Goal: Transaction & Acquisition: Purchase product/service

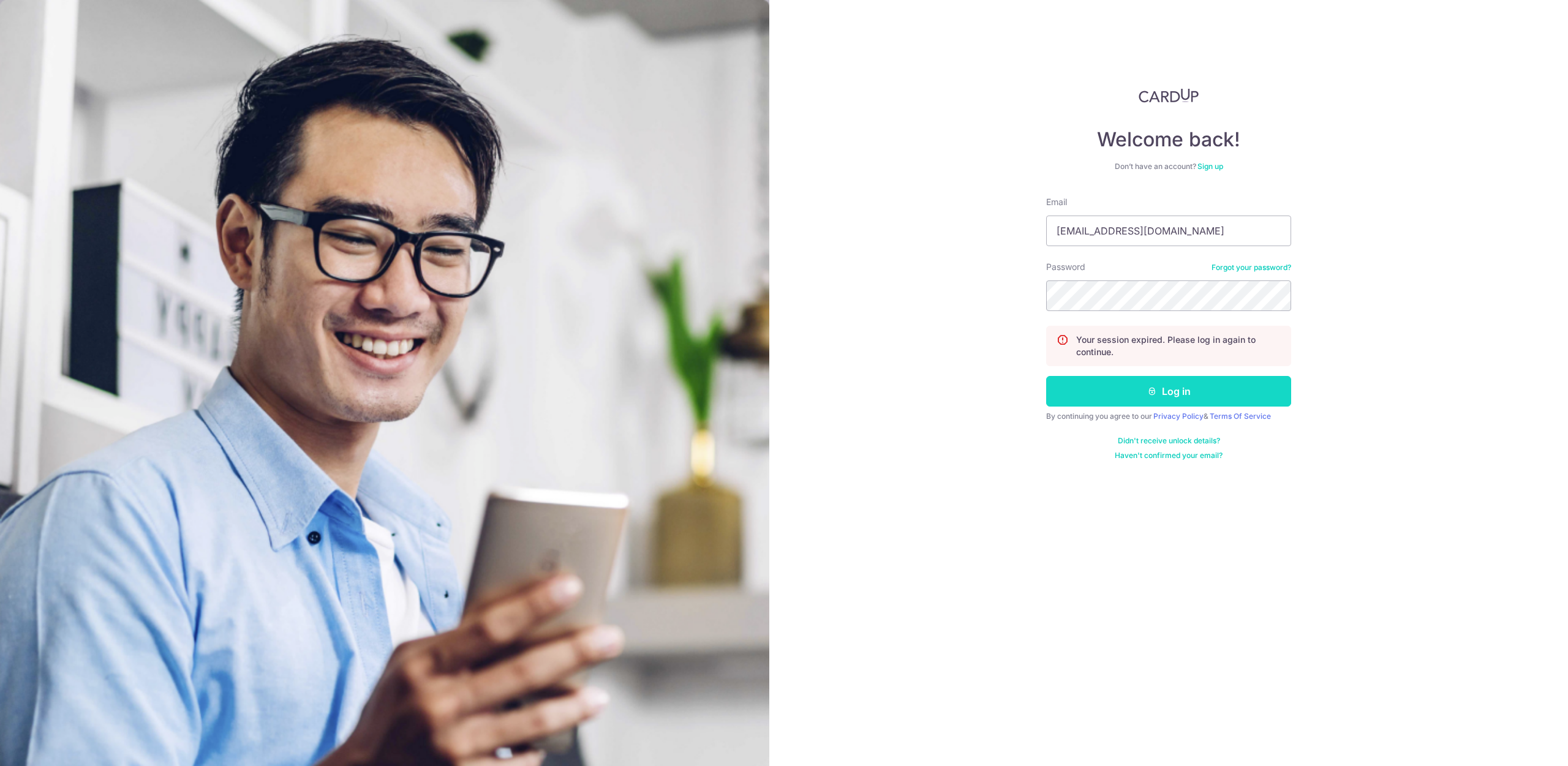
click at [1114, 396] on button "Log in" at bounding box center [1169, 391] width 245 height 30
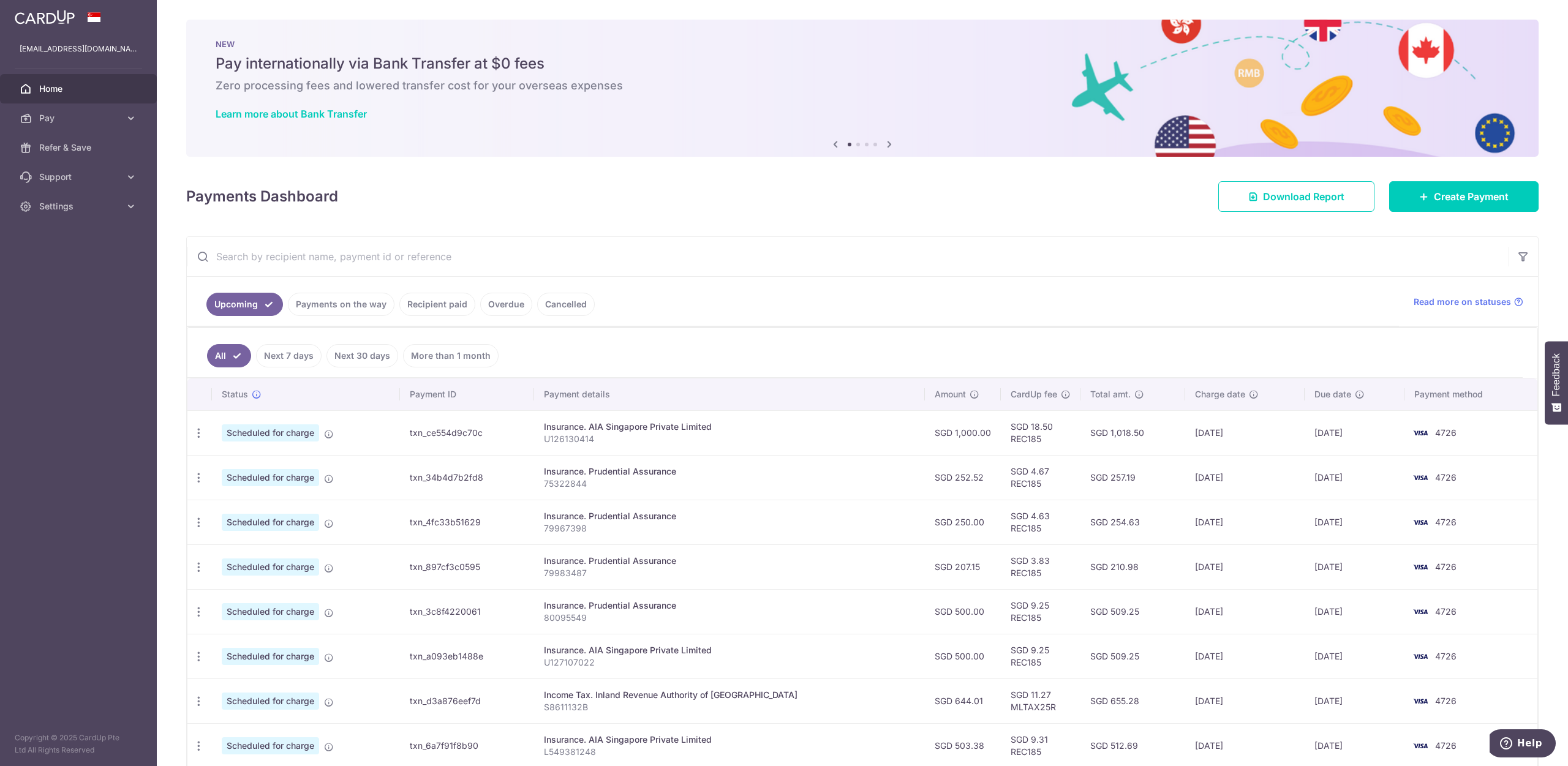
click at [427, 307] on link "Recipient paid" at bounding box center [437, 304] width 76 height 24
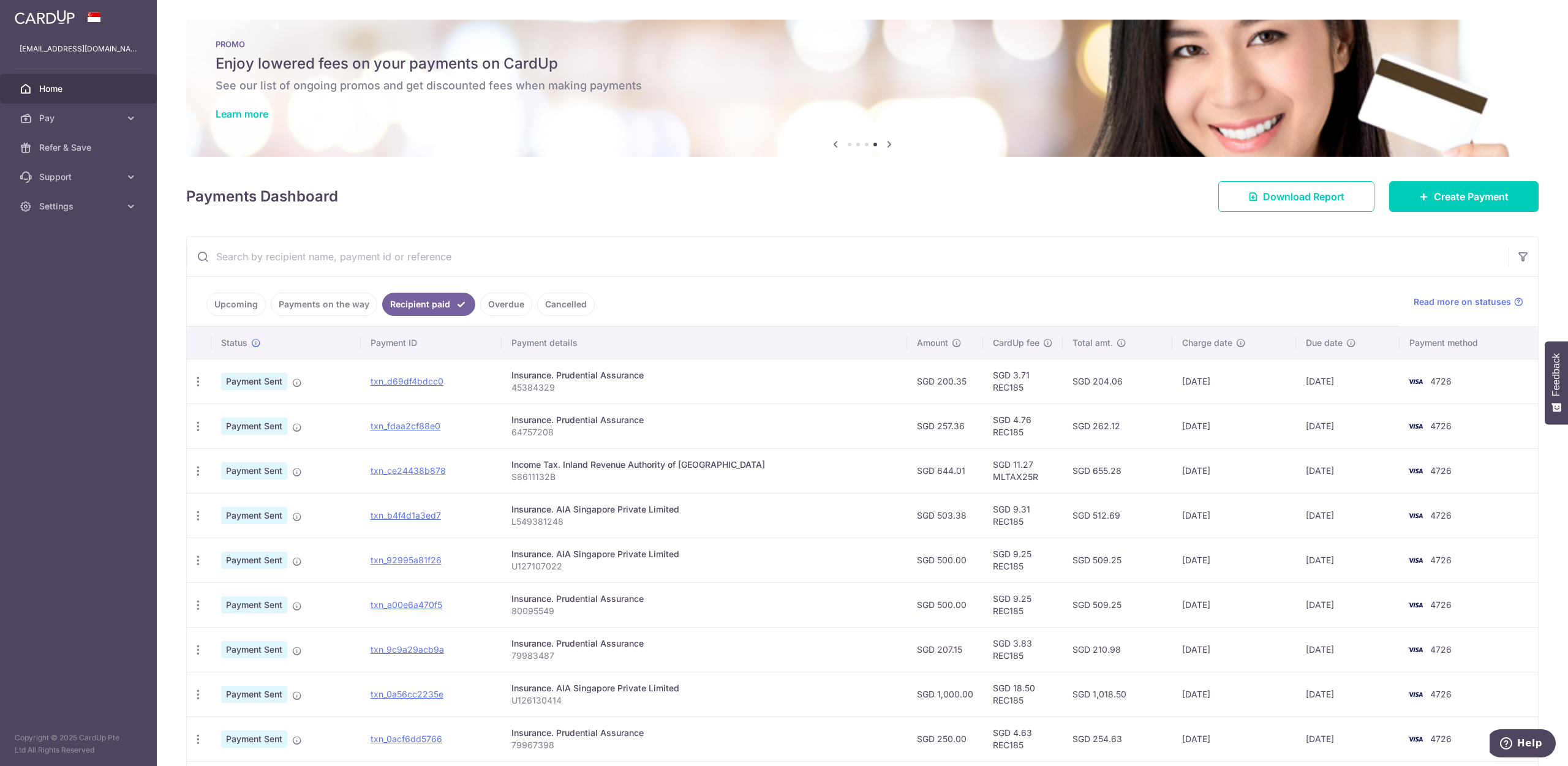
click at [231, 304] on link "Upcoming" at bounding box center [236, 304] width 60 height 24
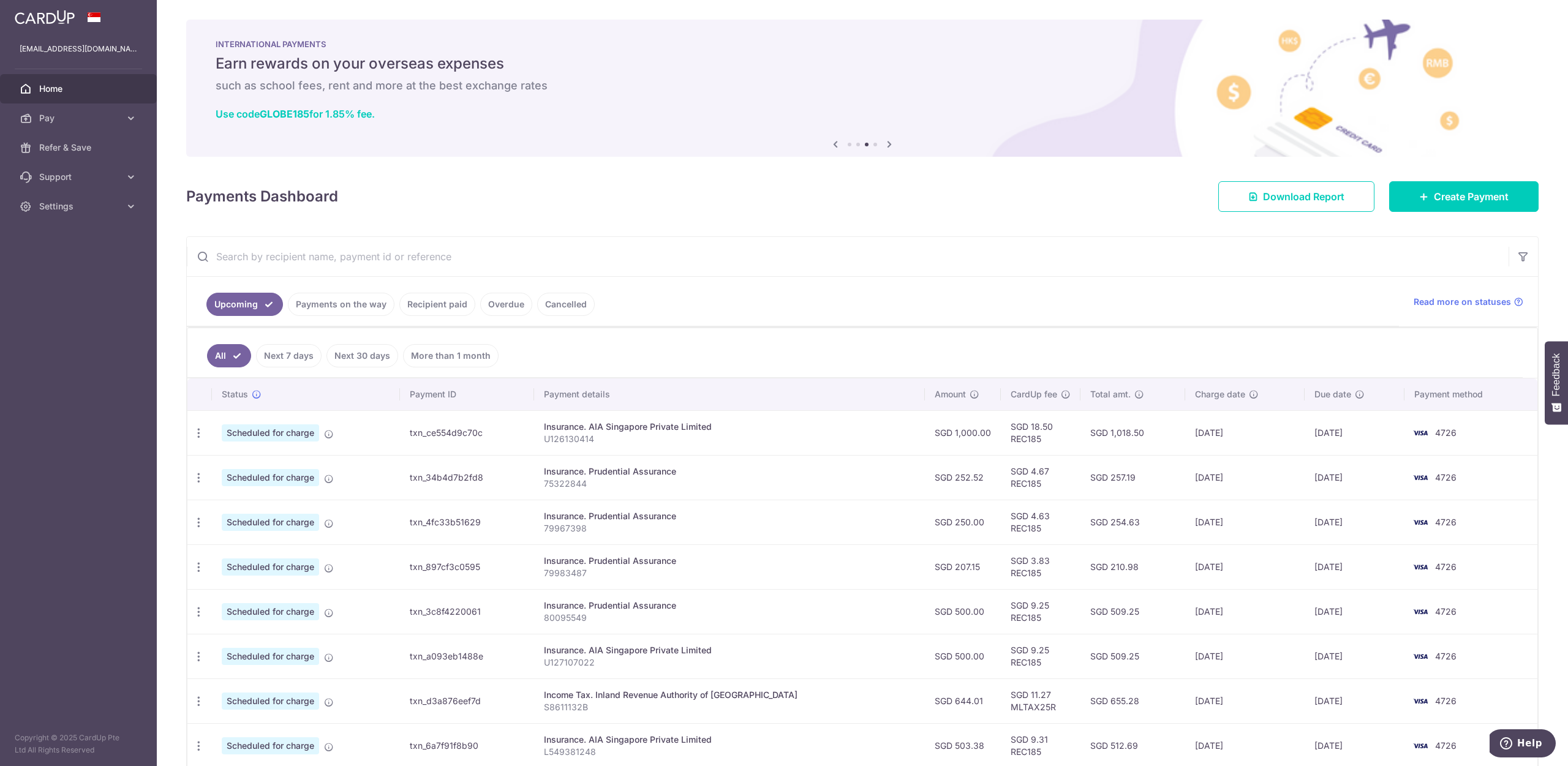
click at [357, 306] on link "Payments on the way" at bounding box center [341, 304] width 106 height 24
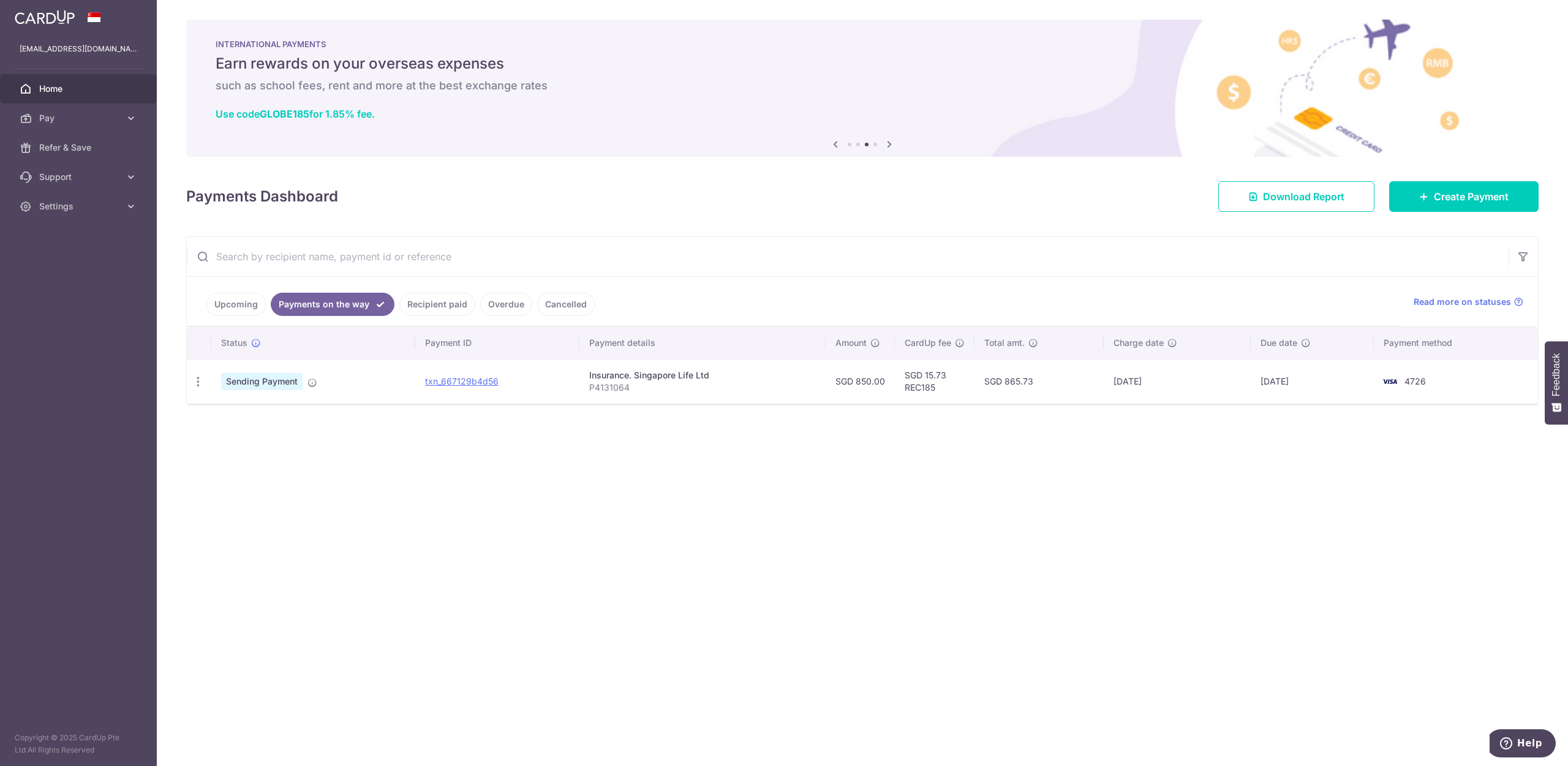
click at [417, 307] on link "Recipient paid" at bounding box center [437, 304] width 76 height 24
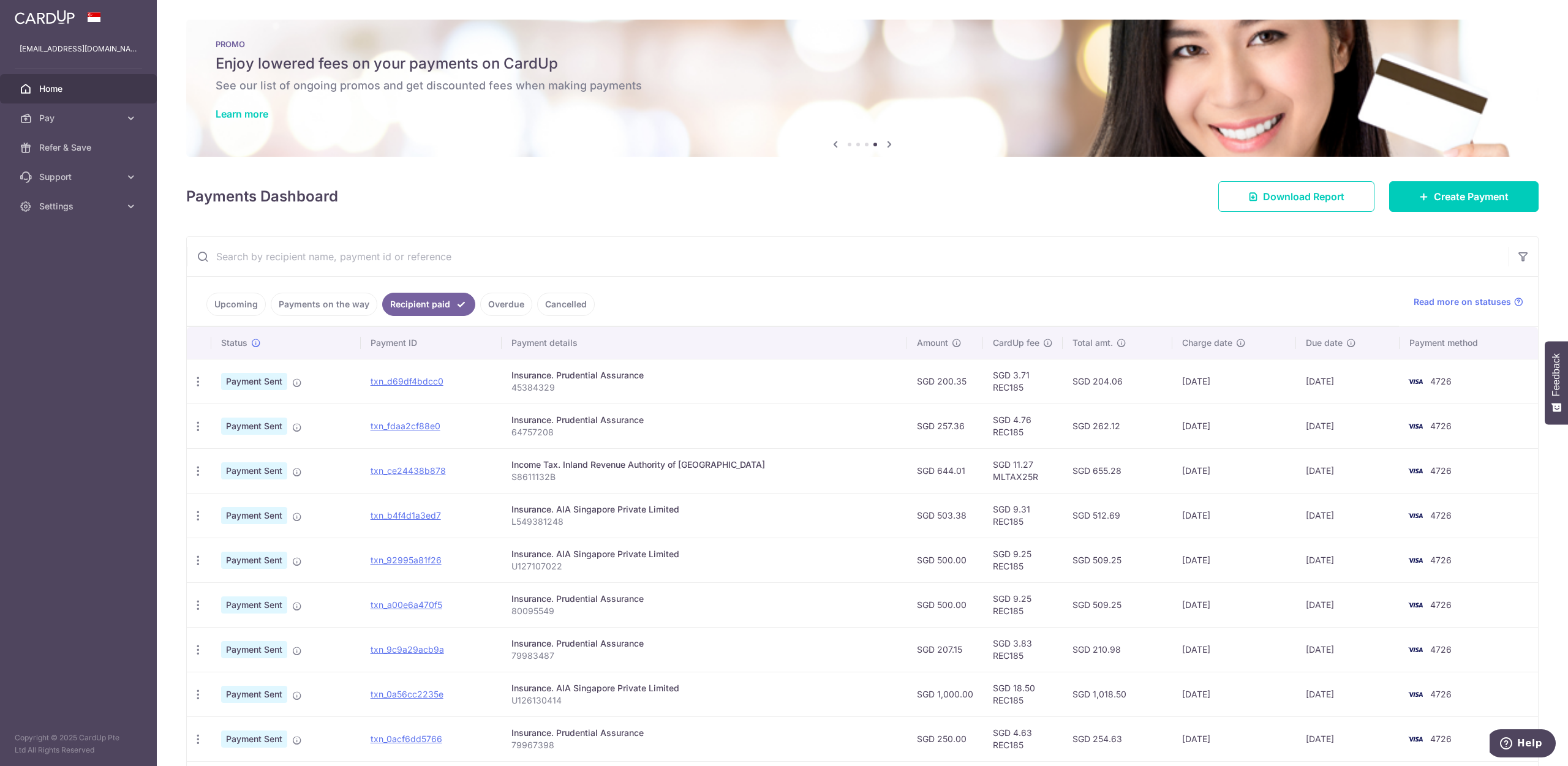
click at [502, 308] on link "Overdue" at bounding box center [506, 304] width 52 height 24
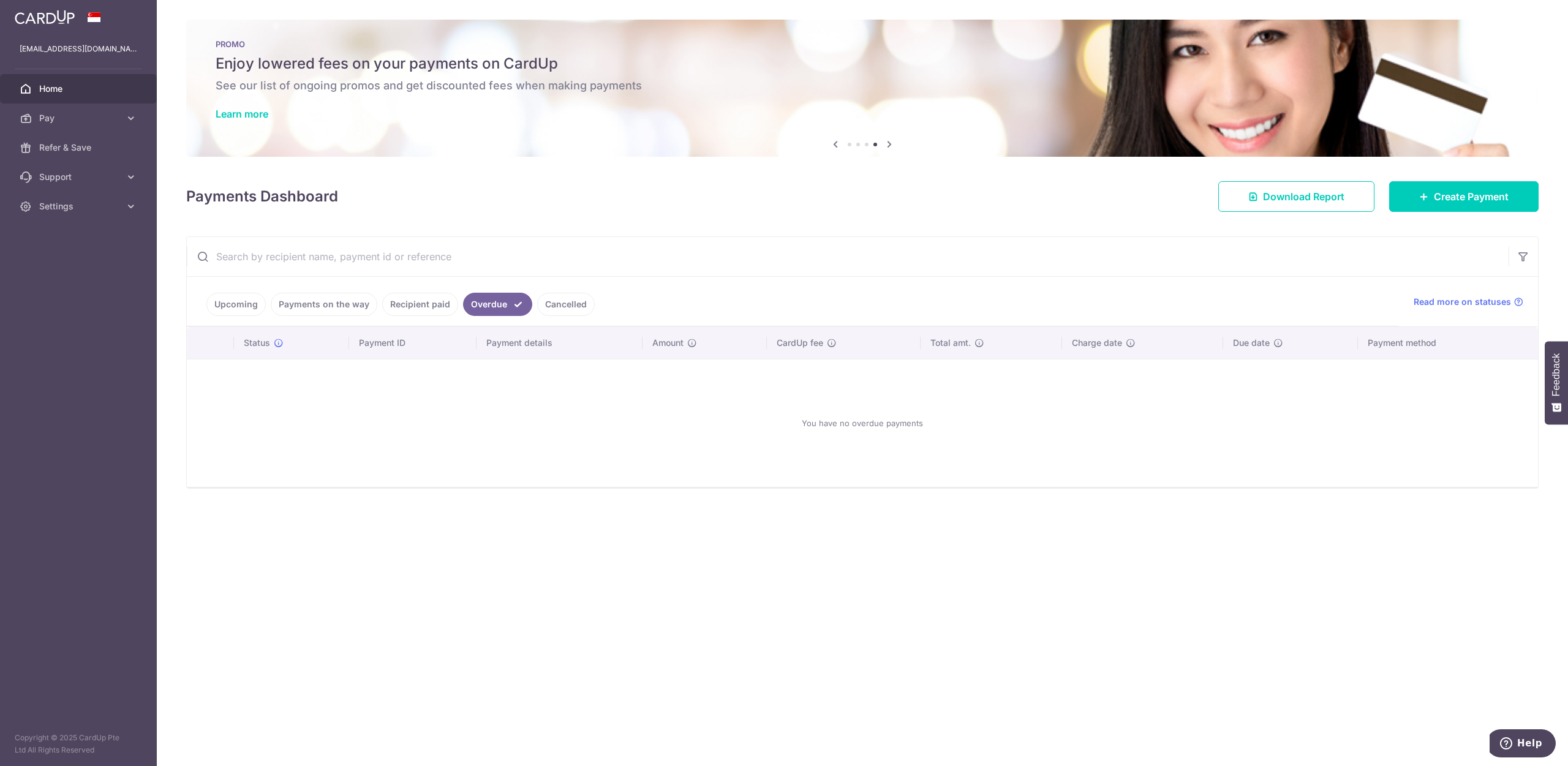
click at [431, 300] on link "Recipient paid" at bounding box center [420, 304] width 76 height 24
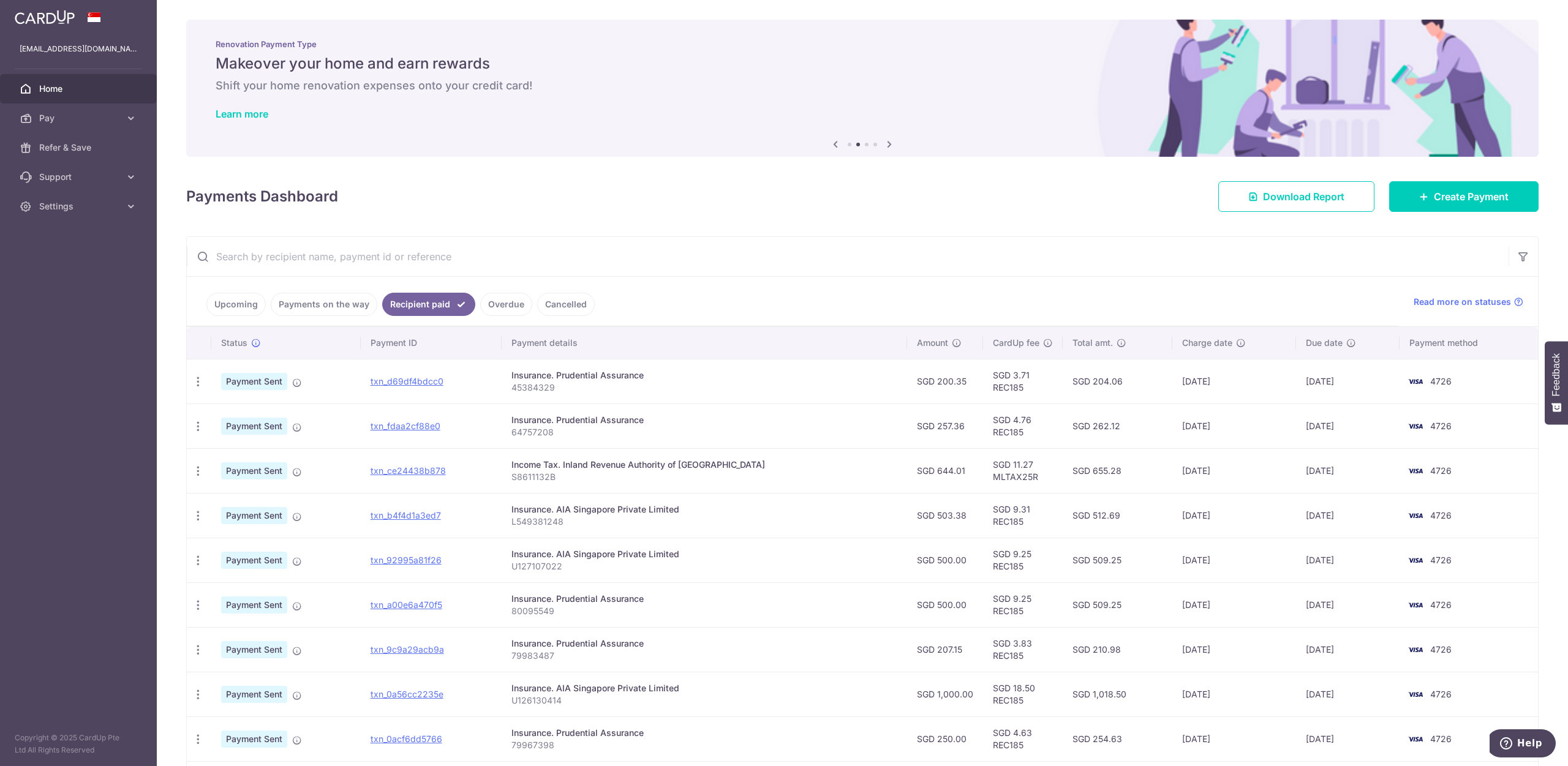
click at [230, 310] on link "Upcoming" at bounding box center [236, 304] width 60 height 24
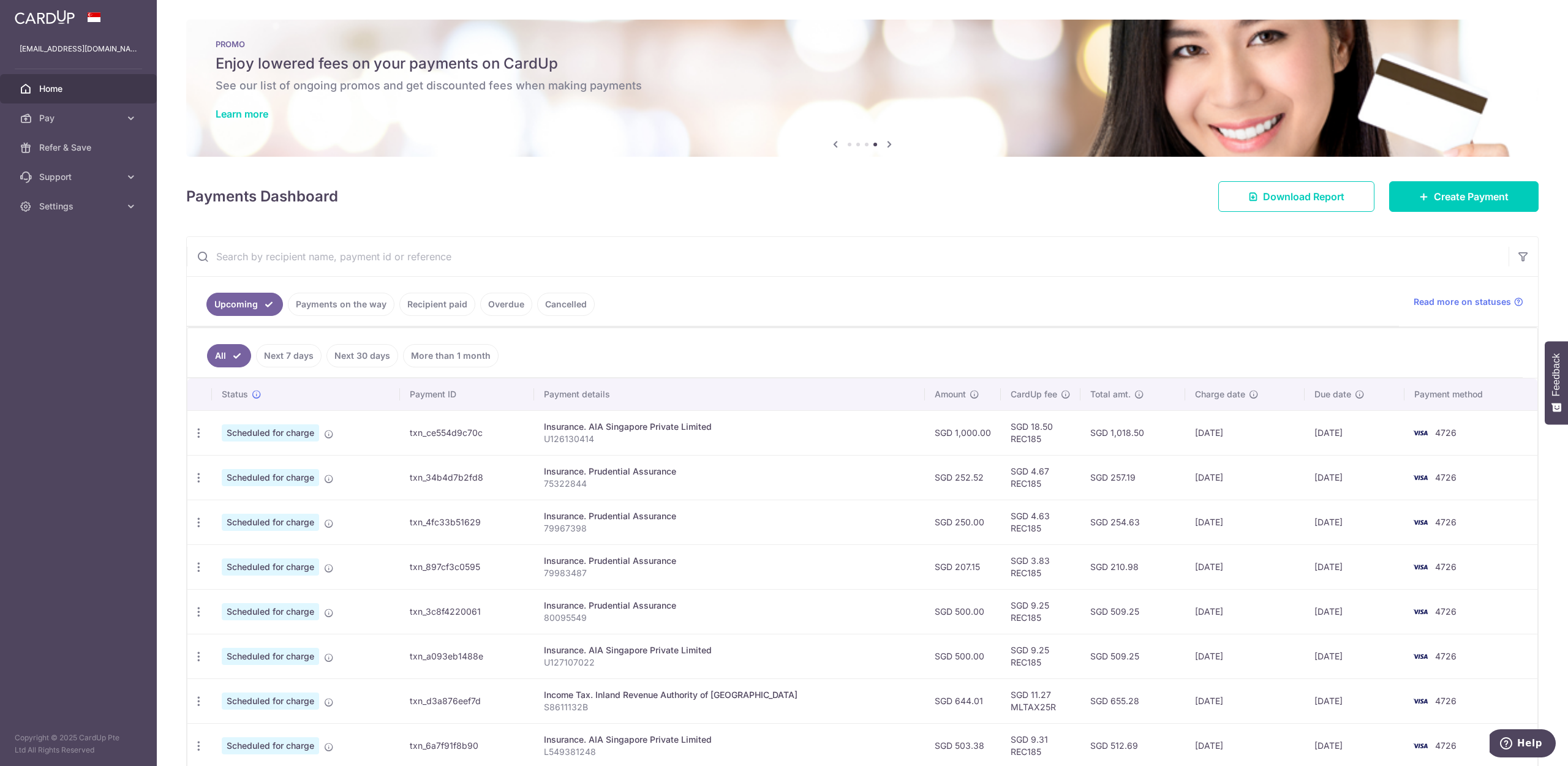
click at [435, 298] on link "Recipient paid" at bounding box center [437, 304] width 76 height 24
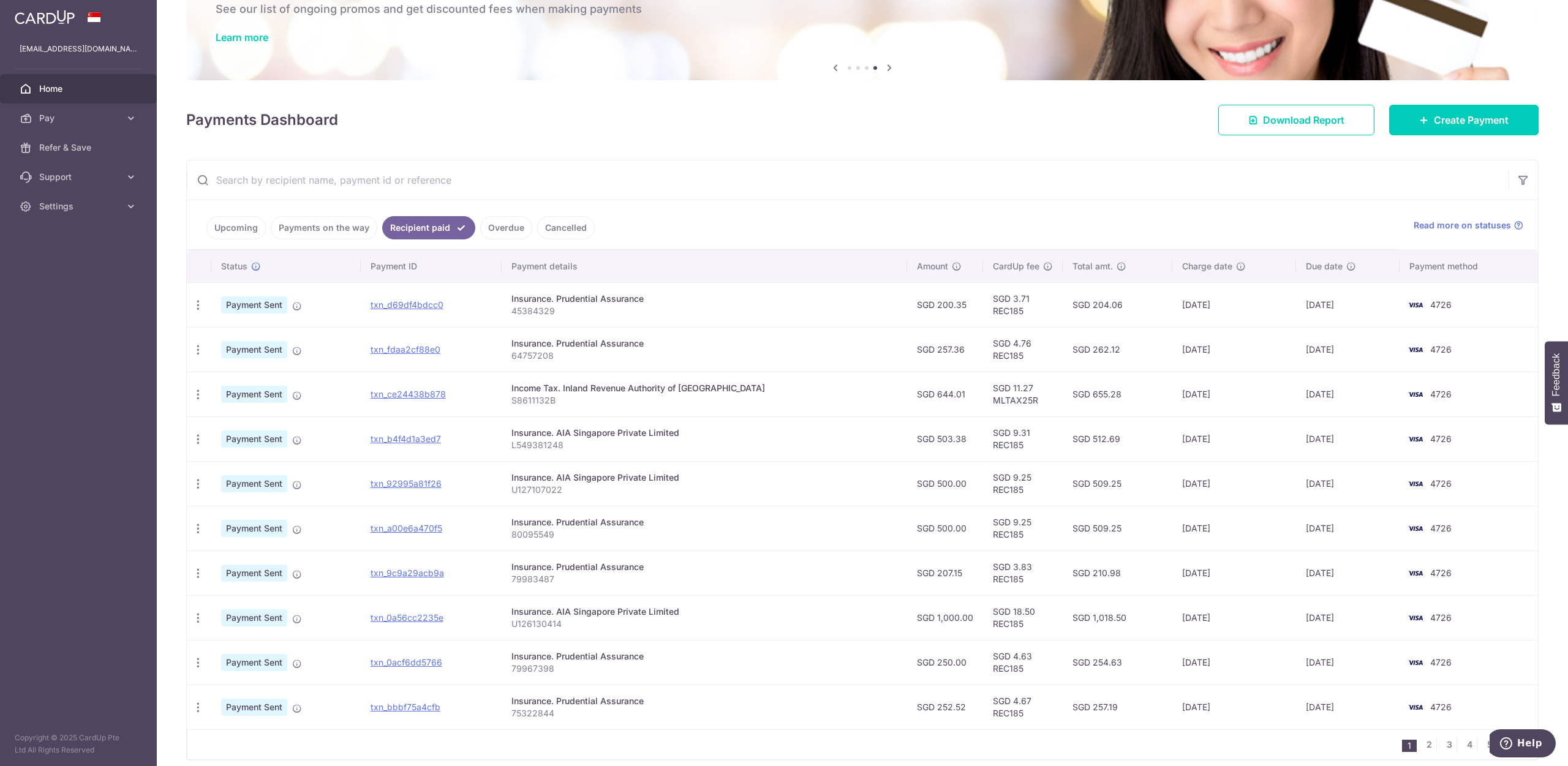
scroll to position [129, 0]
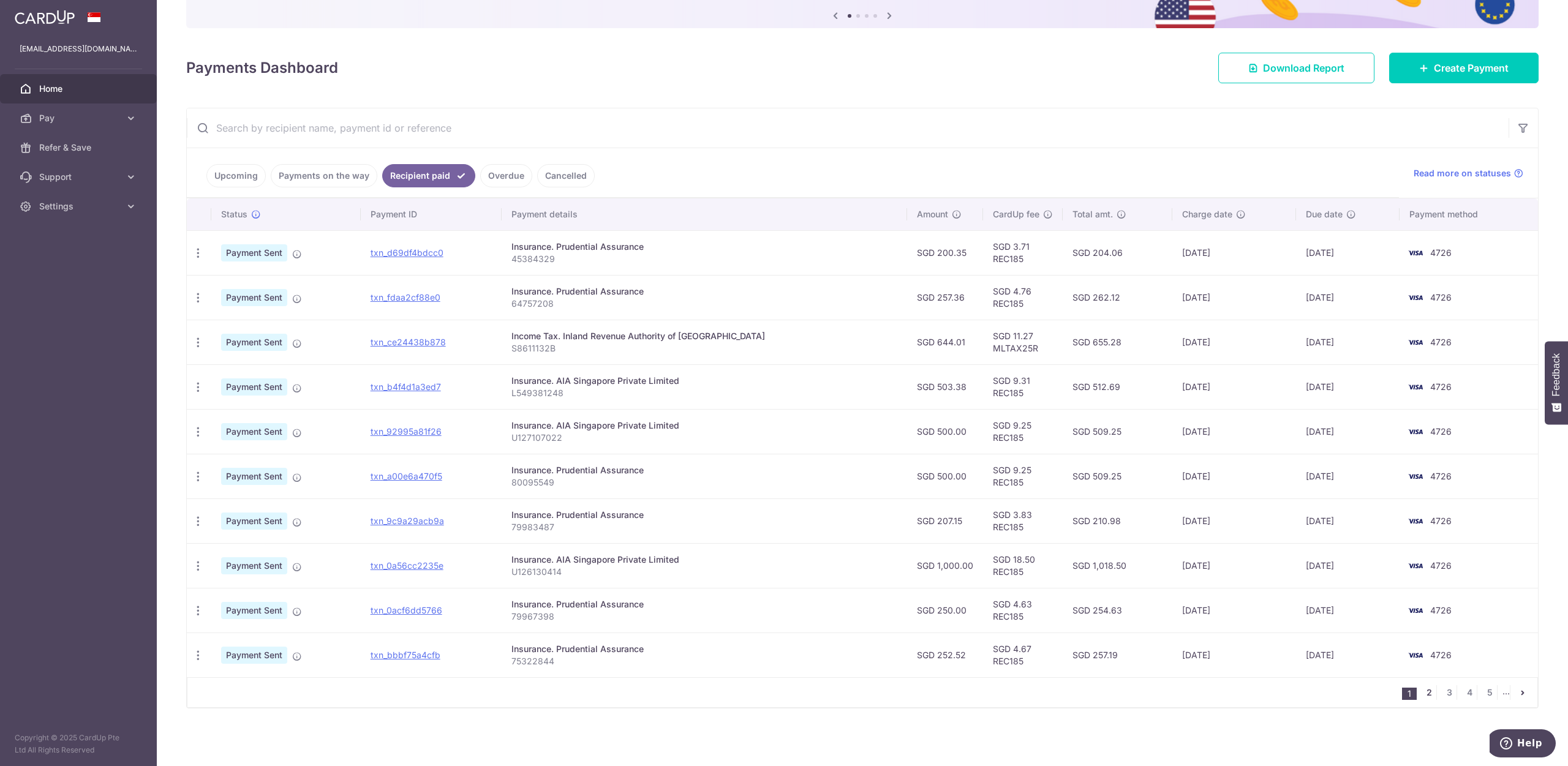
click at [1428, 694] on link "2" at bounding box center [1428, 691] width 14 height 14
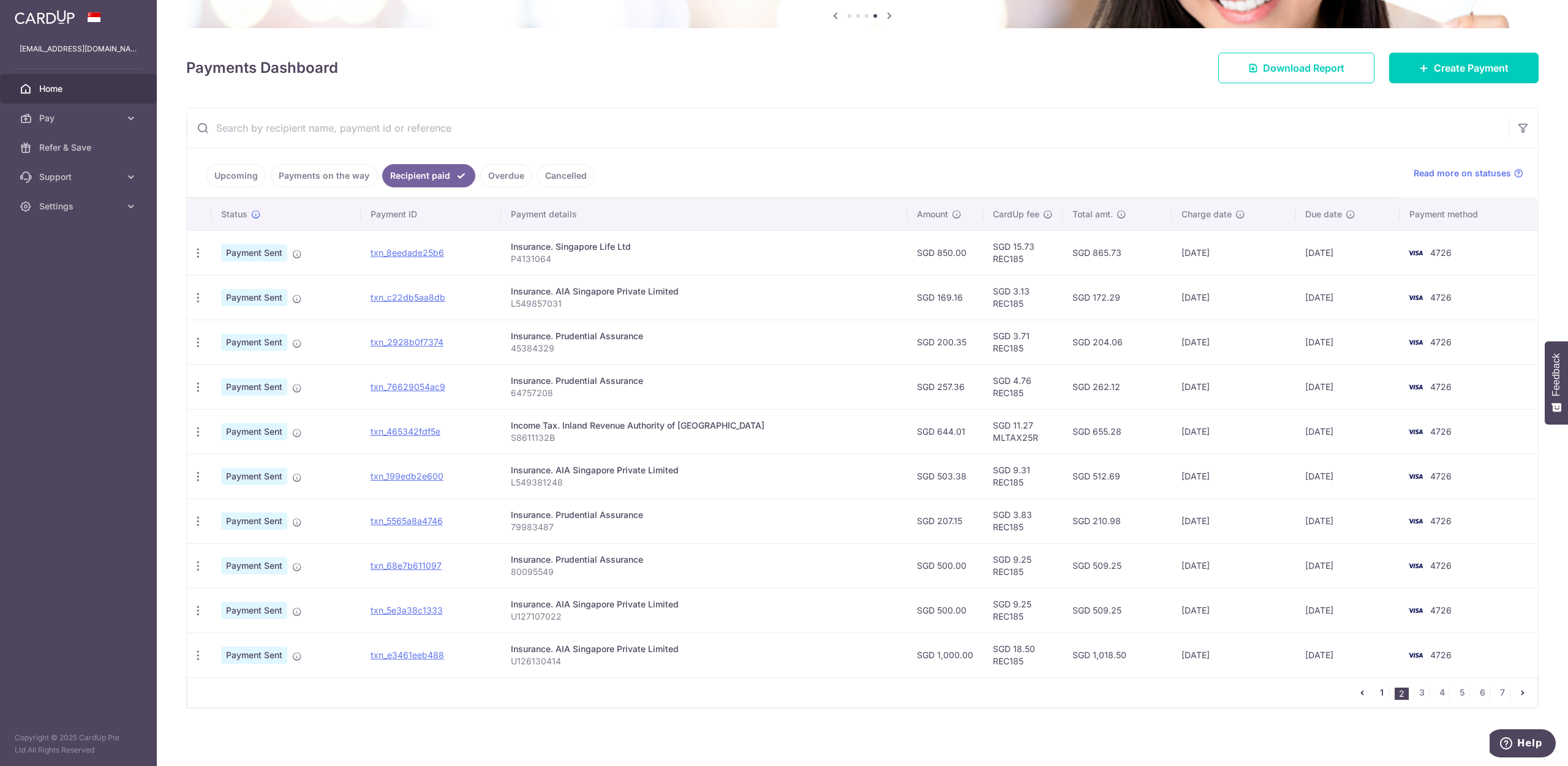
click at [1381, 690] on link "1" at bounding box center [1381, 691] width 14 height 14
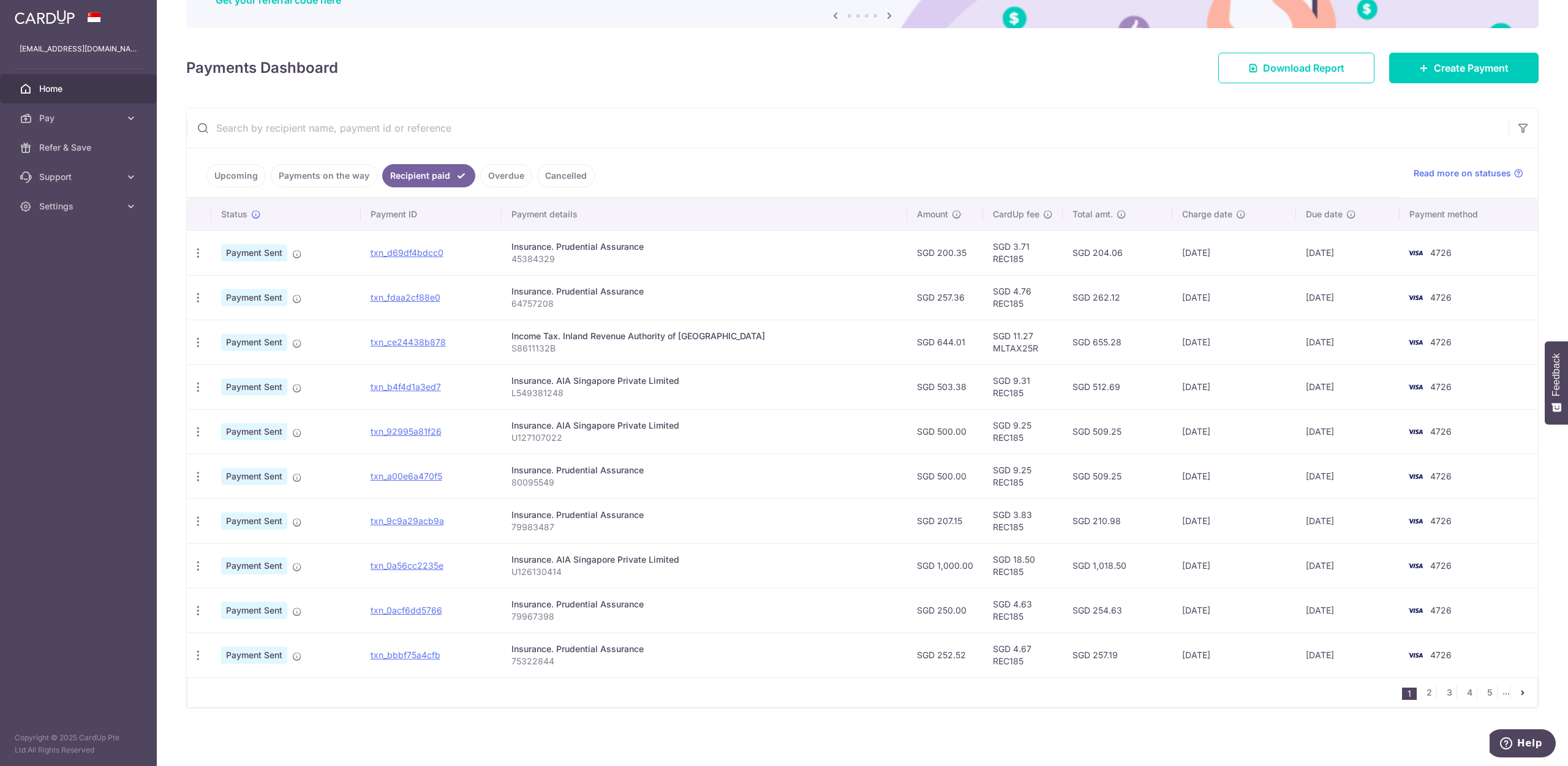
scroll to position [0, 0]
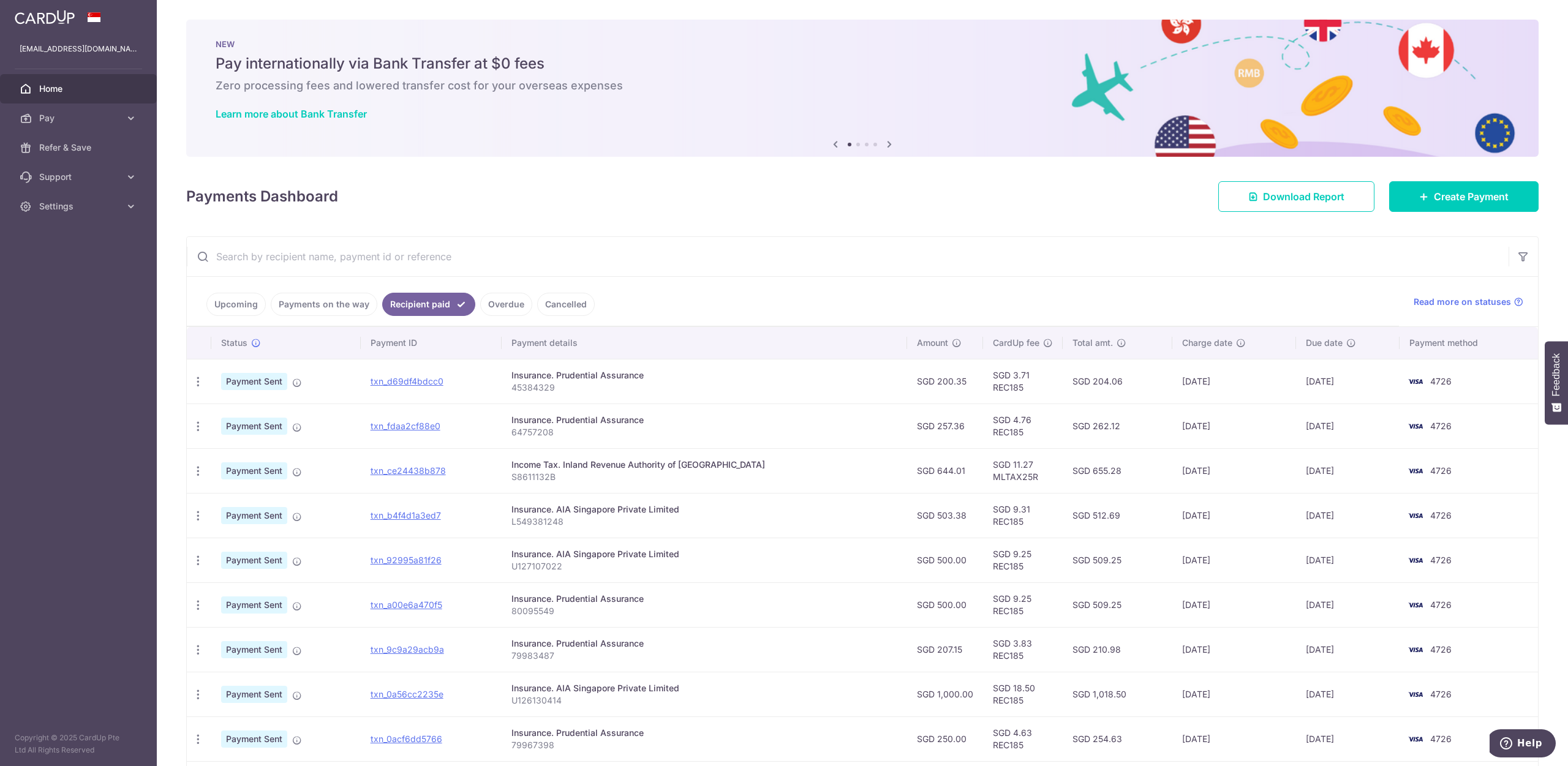
drag, startPoint x: 1003, startPoint y: 432, endPoint x: 966, endPoint y: 434, distance: 37.1
click at [983, 434] on td "SGD 4.76 REC185" at bounding box center [1023, 425] width 80 height 45
copy td "REC185"
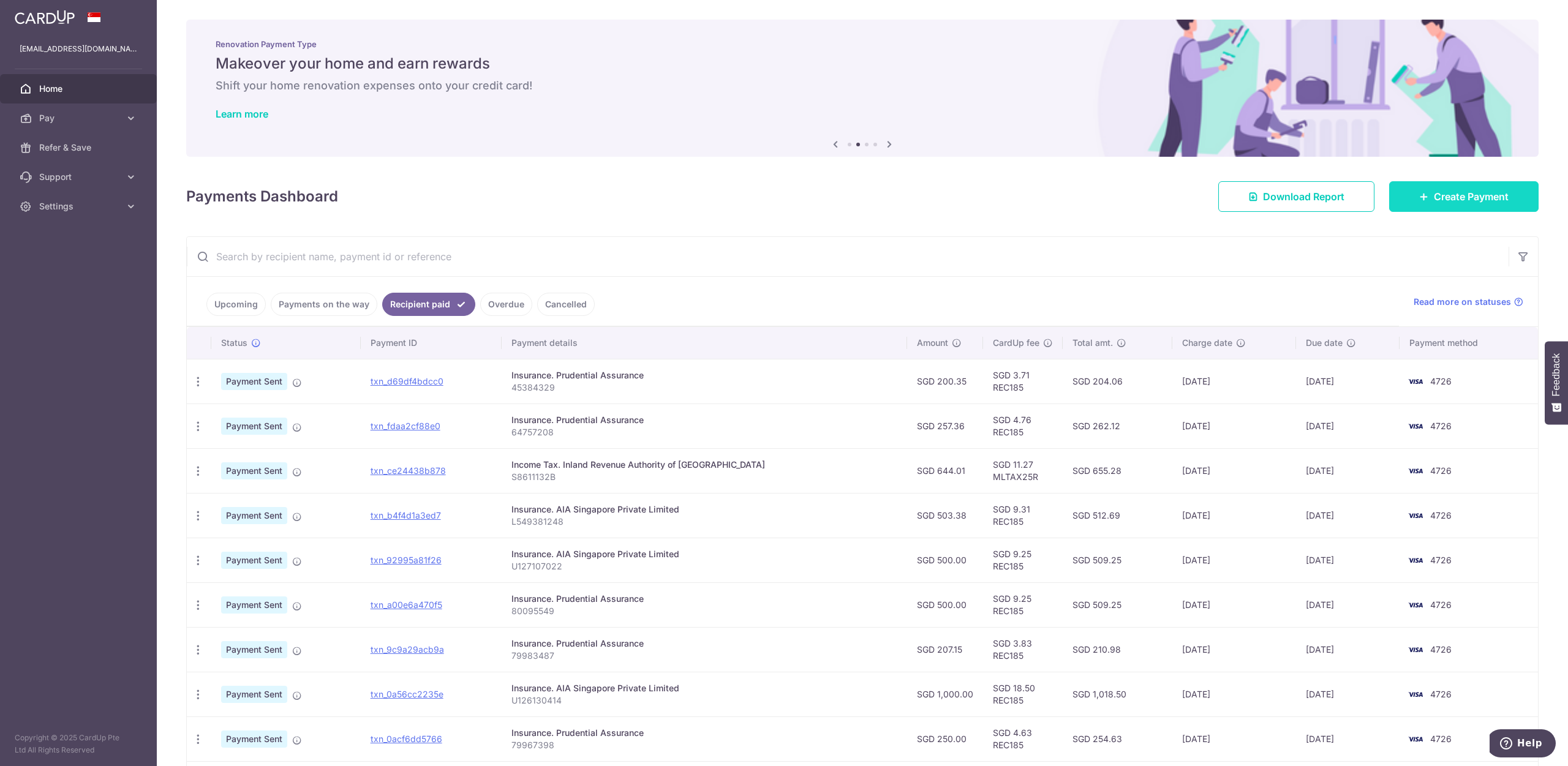
click at [1460, 209] on link "Create Payment" at bounding box center [1464, 196] width 150 height 30
click at [1433, 196] on span "Create Payment" at bounding box center [1470, 195] width 75 height 14
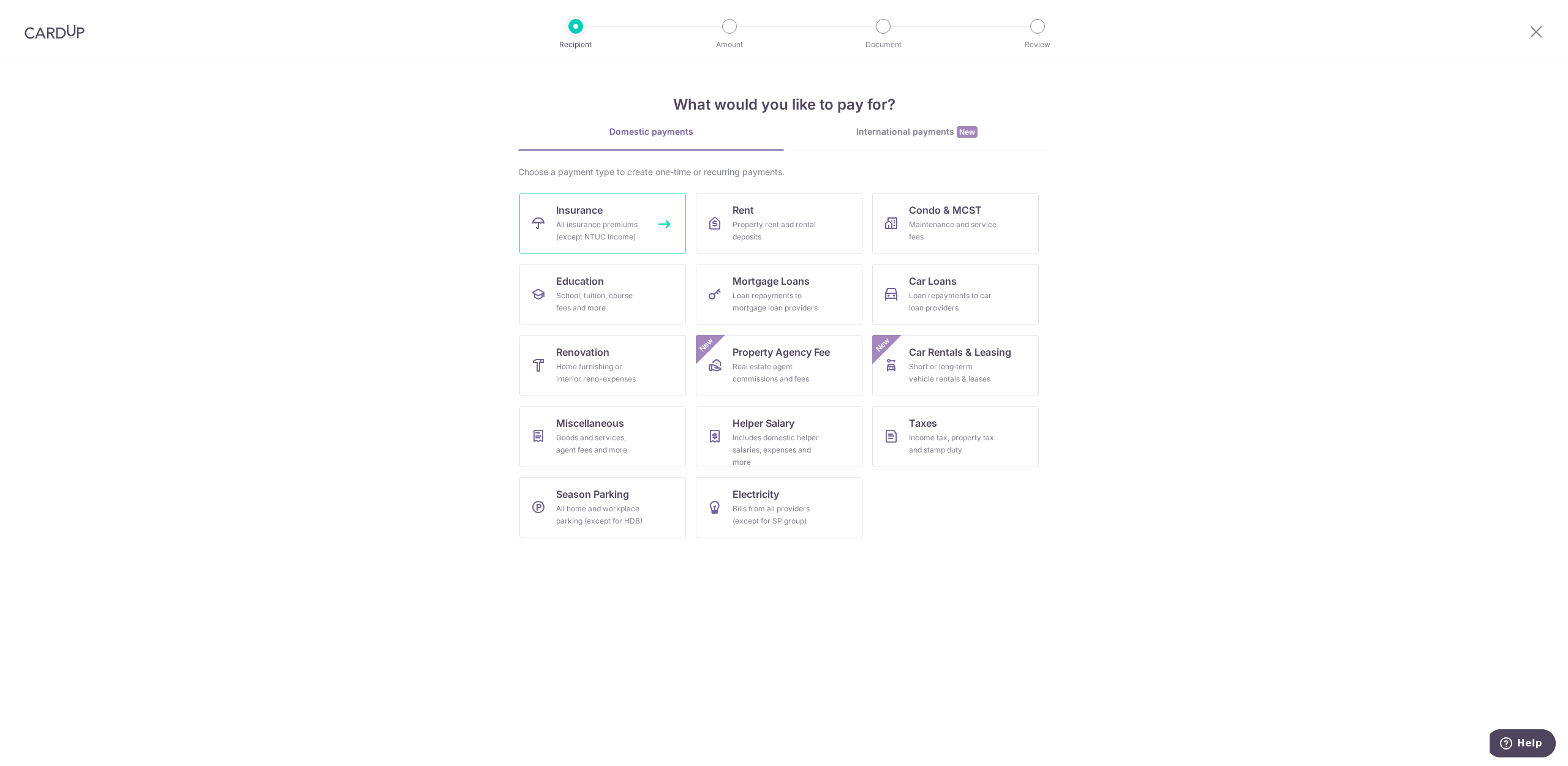
click at [595, 222] on div "All insurance premiums (except NTUC Income)" at bounding box center [600, 230] width 88 height 25
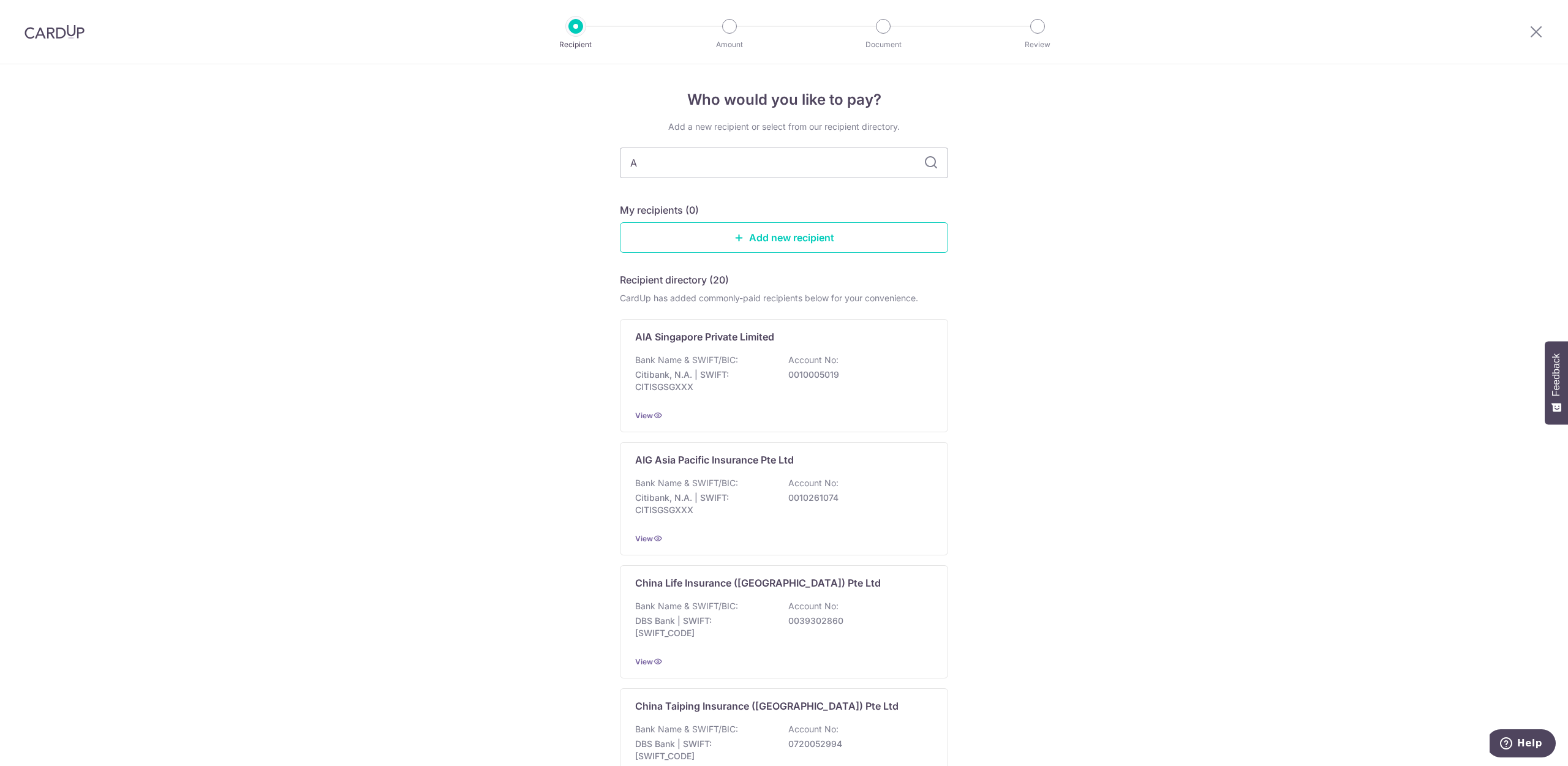
type input "AI"
type input "AA"
click at [849, 368] on div "Bank Name & SWIFT/BIC: Citibank, N.A. | SWIFT: CITISGSGXXX Account No: 00100050…" at bounding box center [784, 376] width 298 height 46
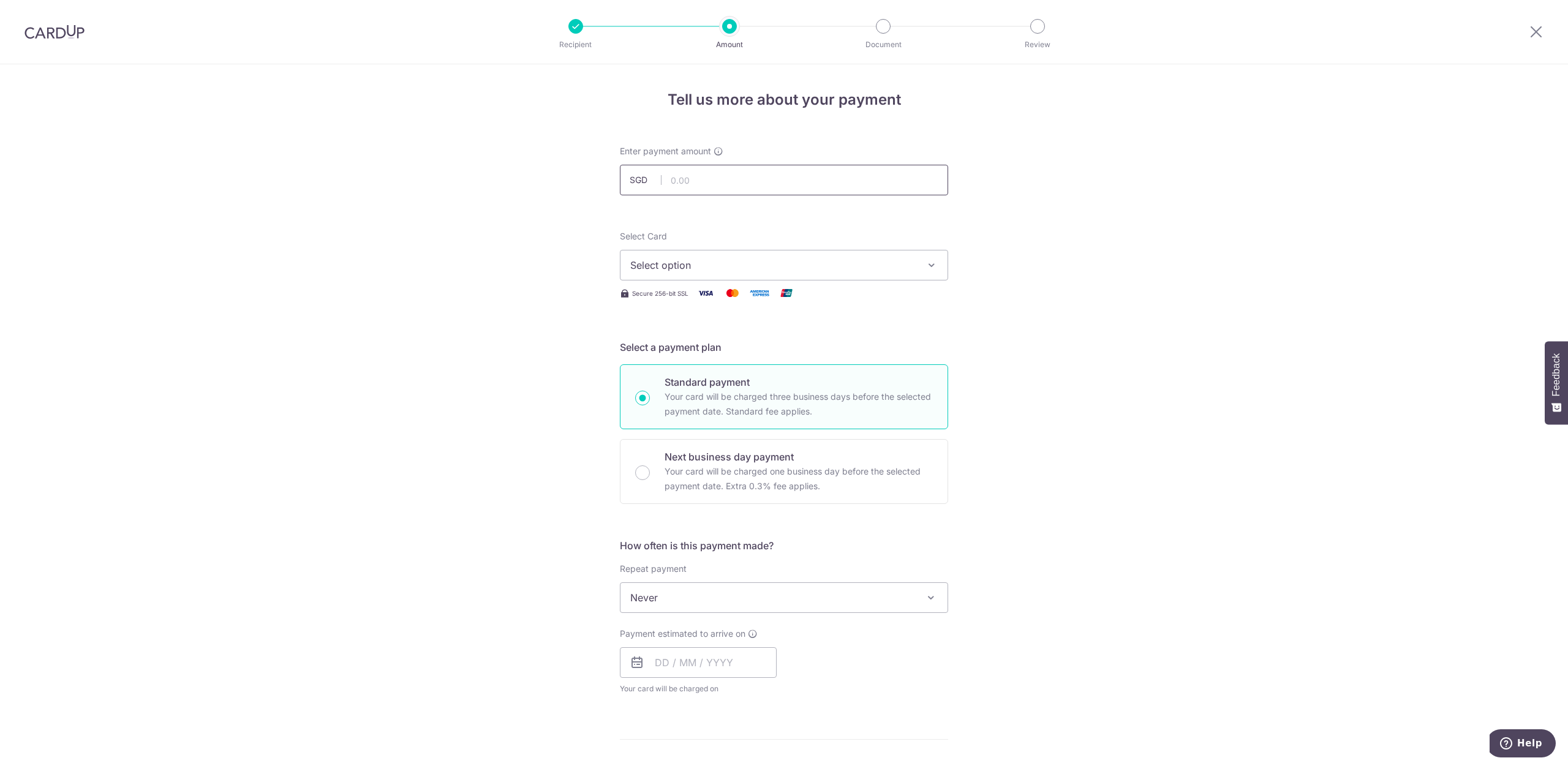
click at [716, 191] on input "text" at bounding box center [784, 180] width 328 height 30
type input "236.86"
click at [721, 266] on span "Select option" at bounding box center [772, 264] width 286 height 14
click at [682, 379] on span "**** 4726" at bounding box center [682, 381] width 46 height 14
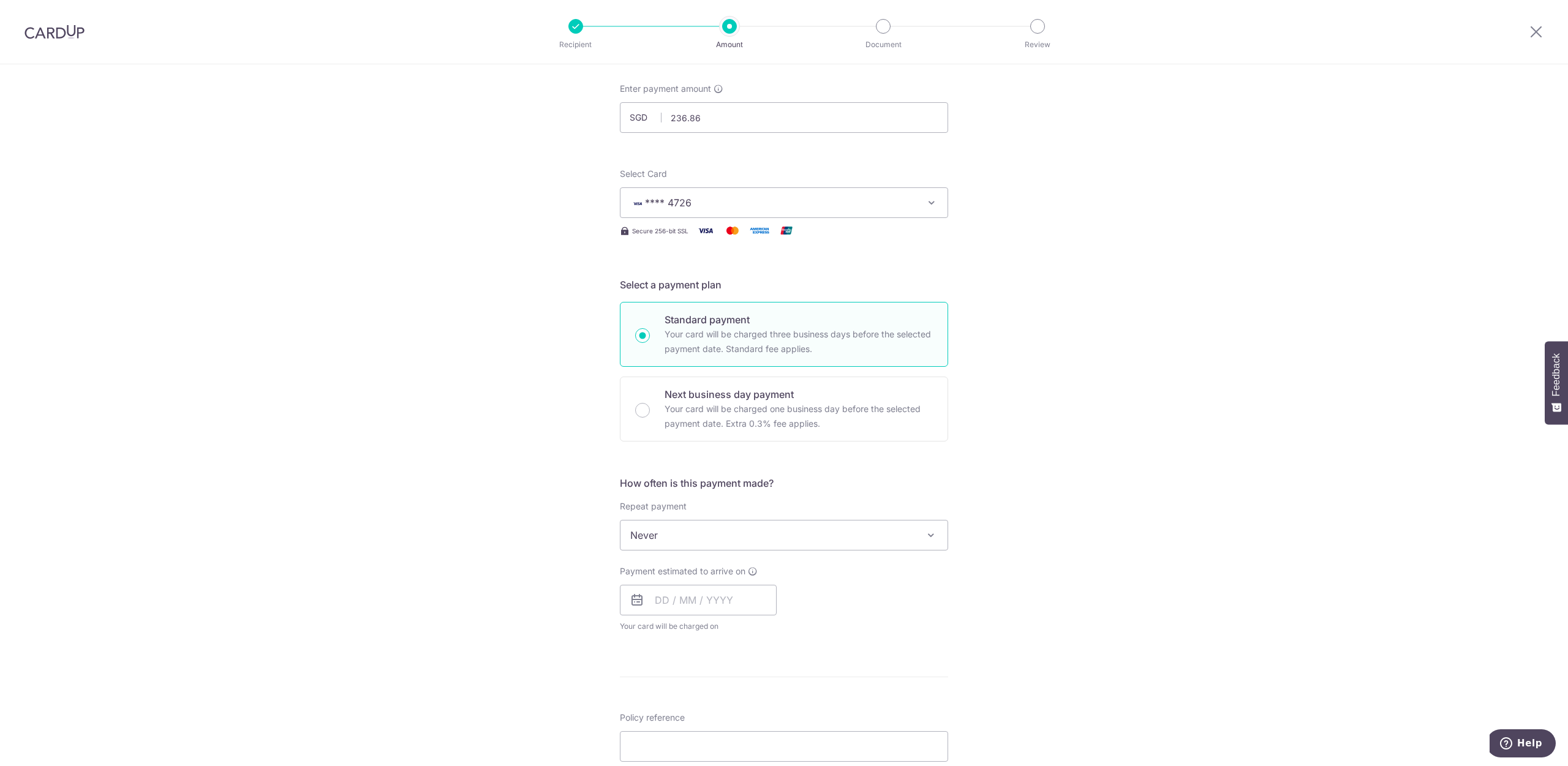
click at [749, 539] on span "Never" at bounding box center [784, 535] width 327 height 29
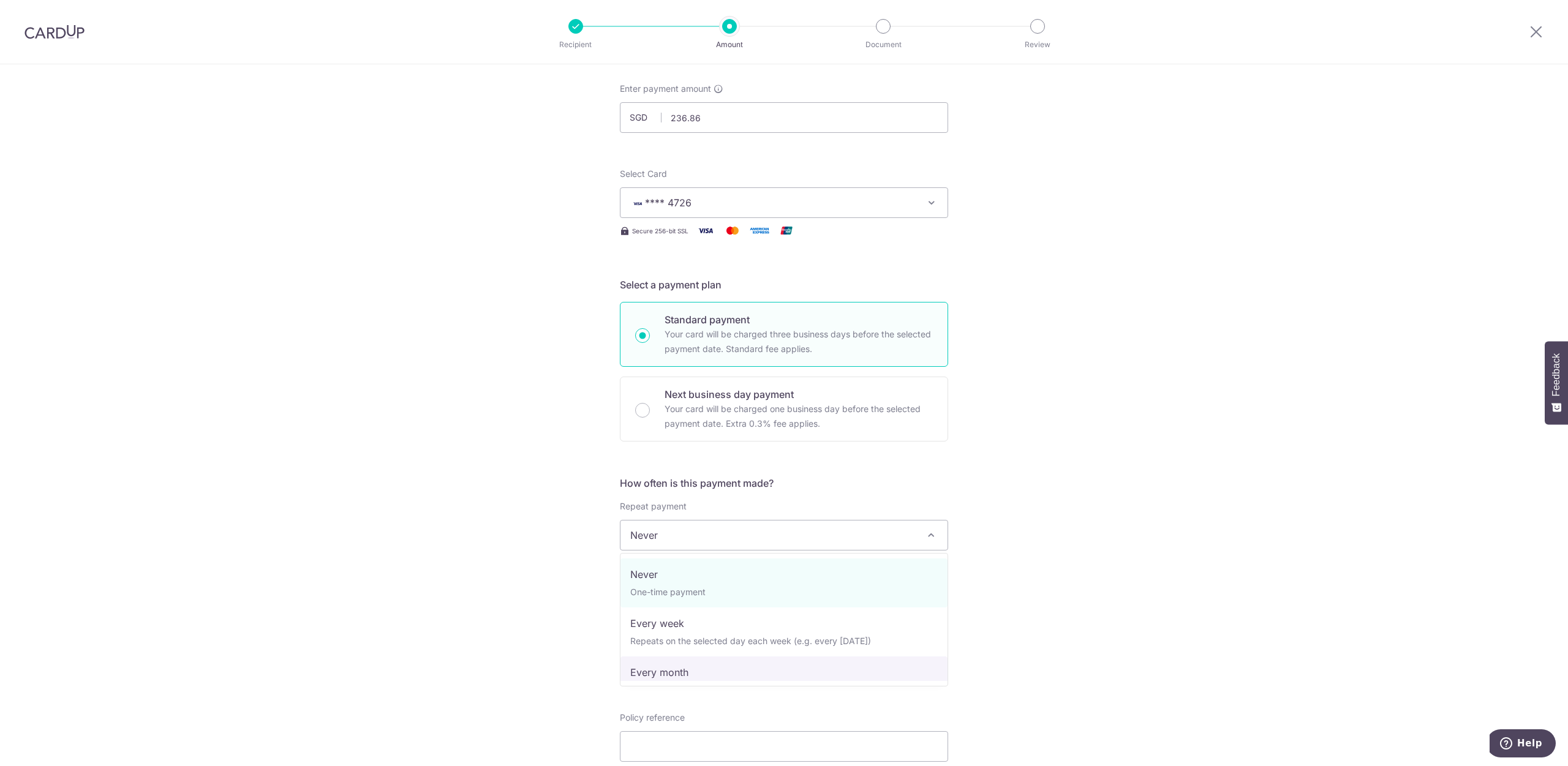
select select "3"
click at [708, 603] on input "text" at bounding box center [697, 600] width 157 height 30
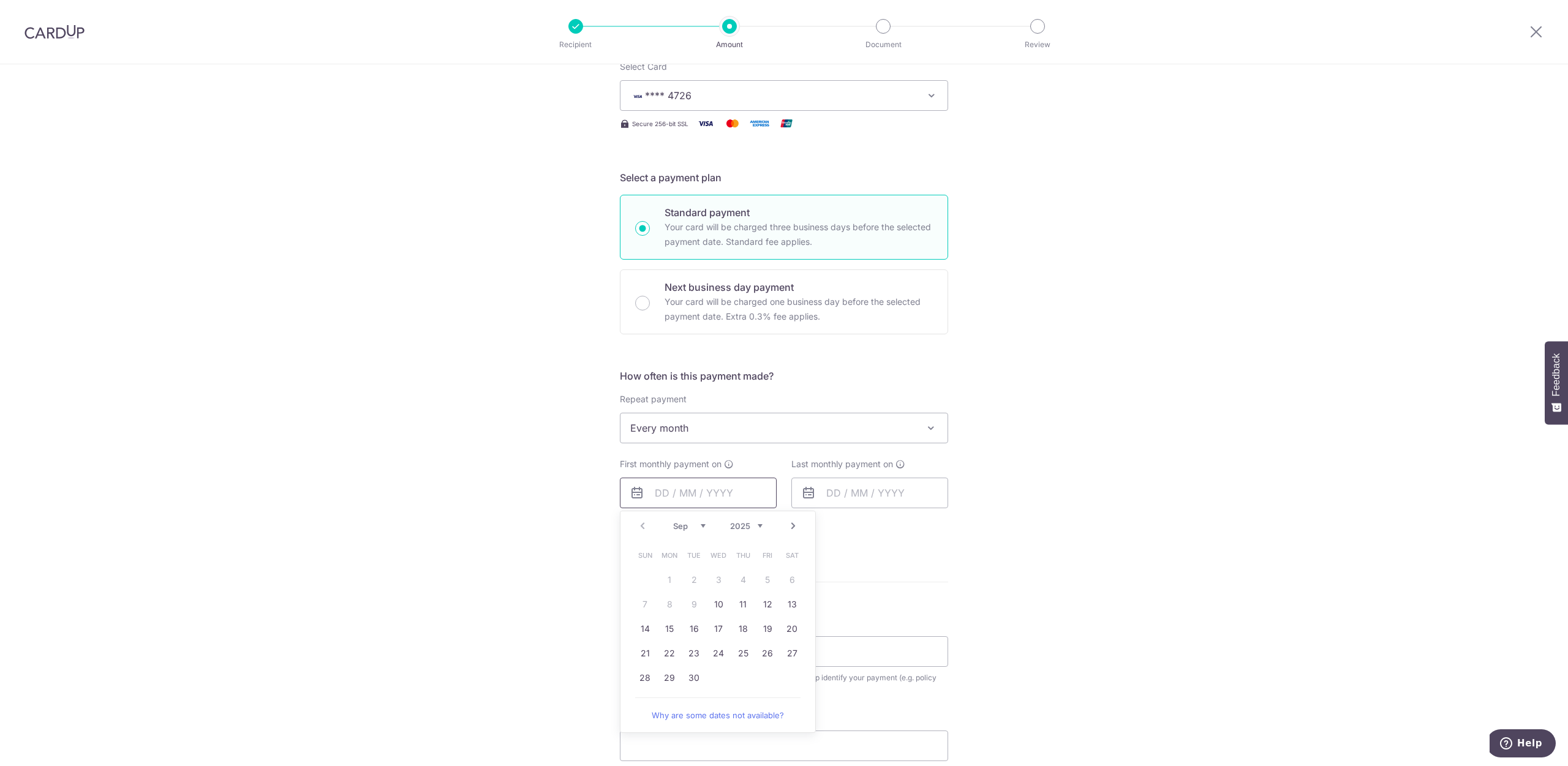
scroll to position [188, 0]
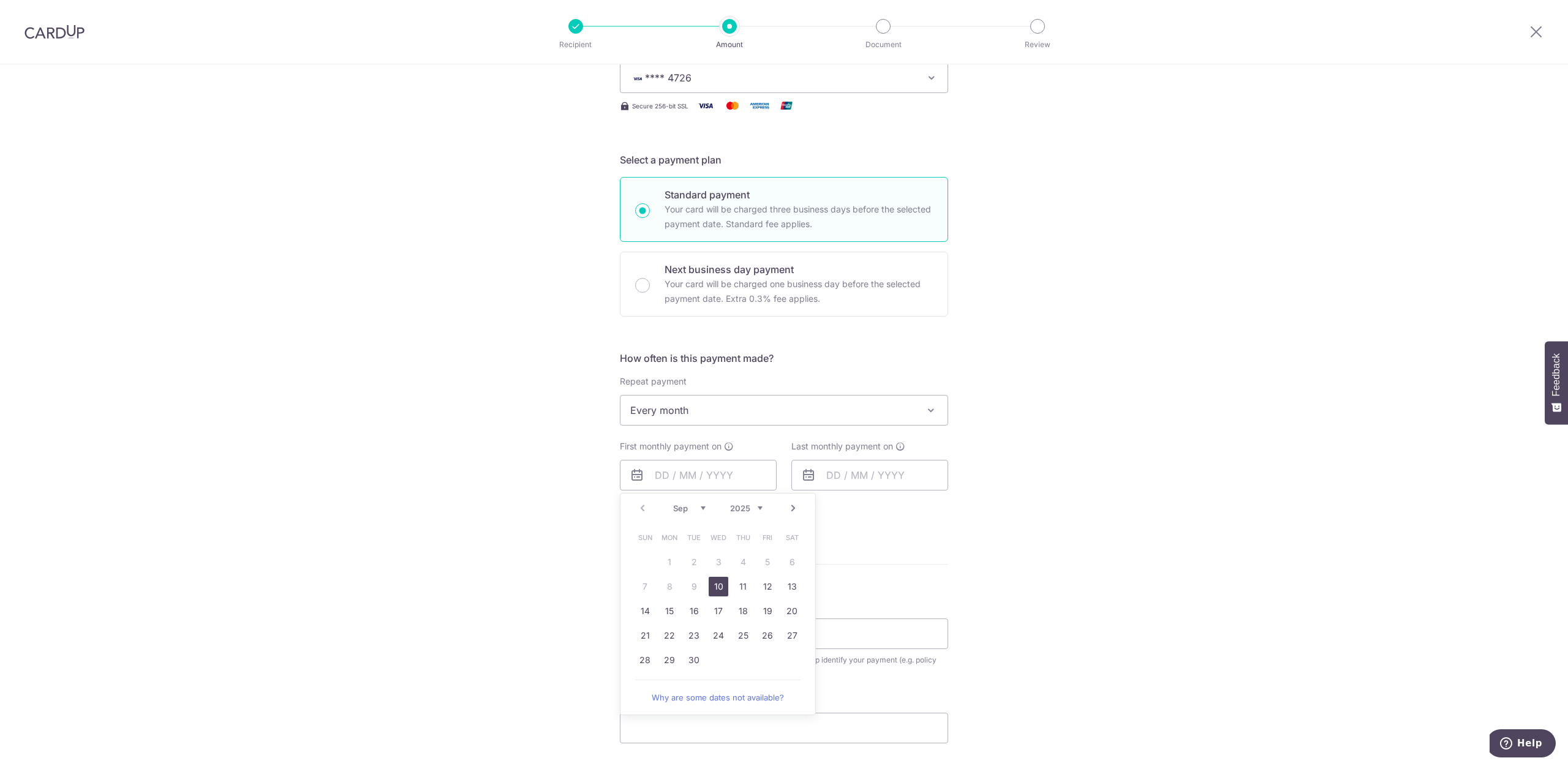
click at [715, 588] on link "10" at bounding box center [718, 586] width 20 height 20
type input "[DATE]"
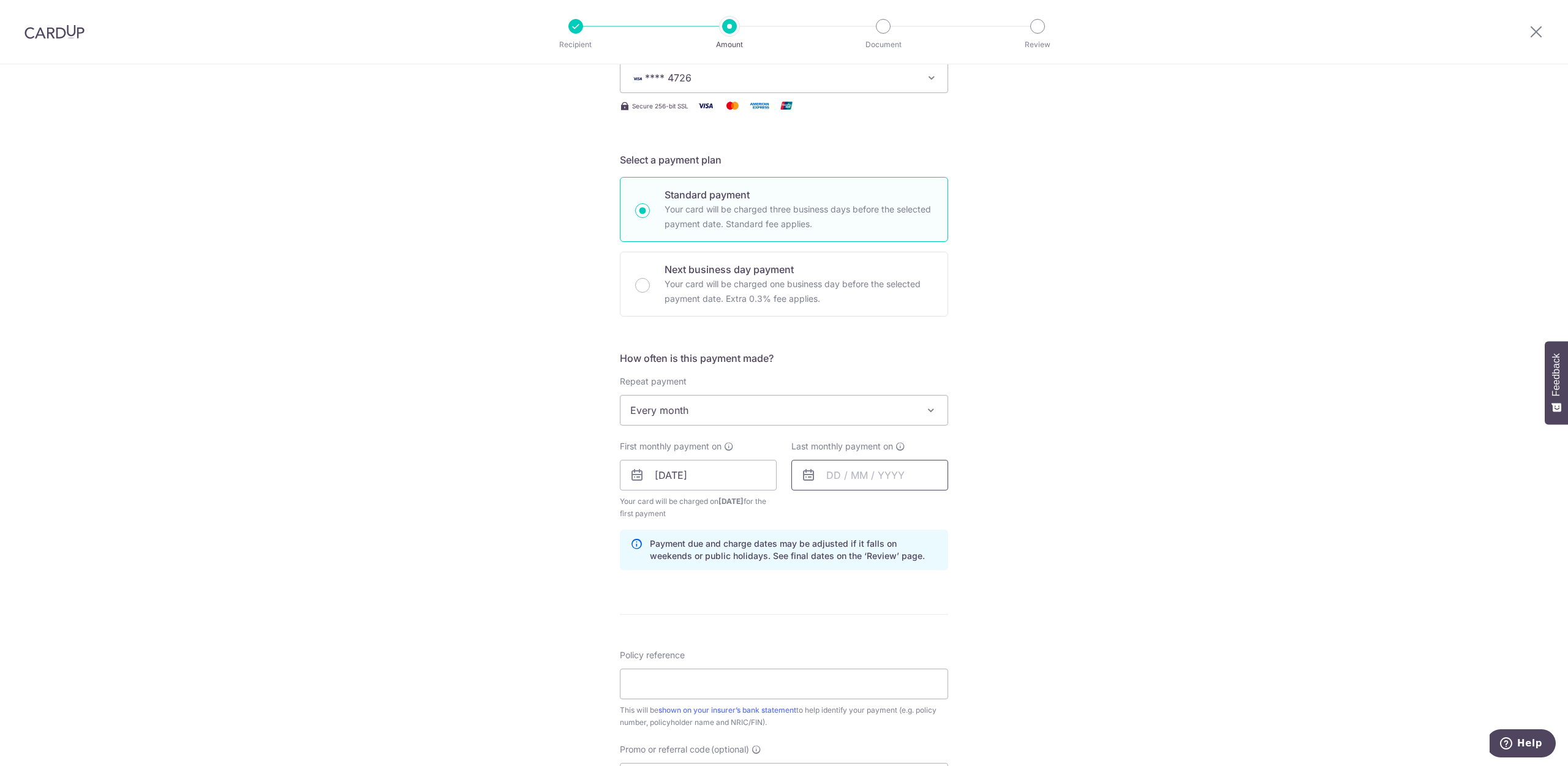
click at [839, 474] on input "text" at bounding box center [869, 475] width 157 height 30
click at [942, 586] on link "10" at bounding box center [938, 586] width 20 height 20
type input "[DATE]"
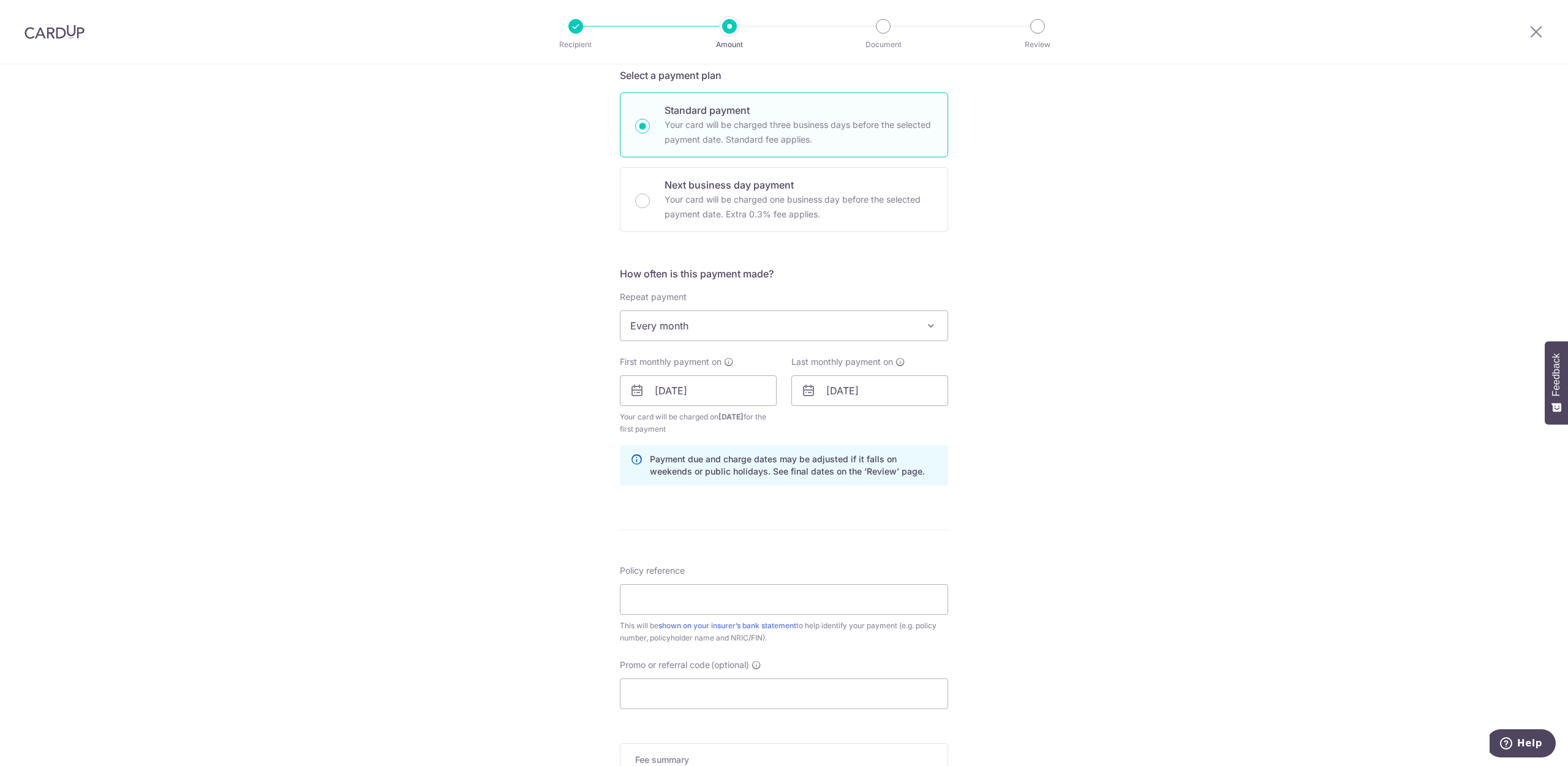
scroll to position [312, 0]
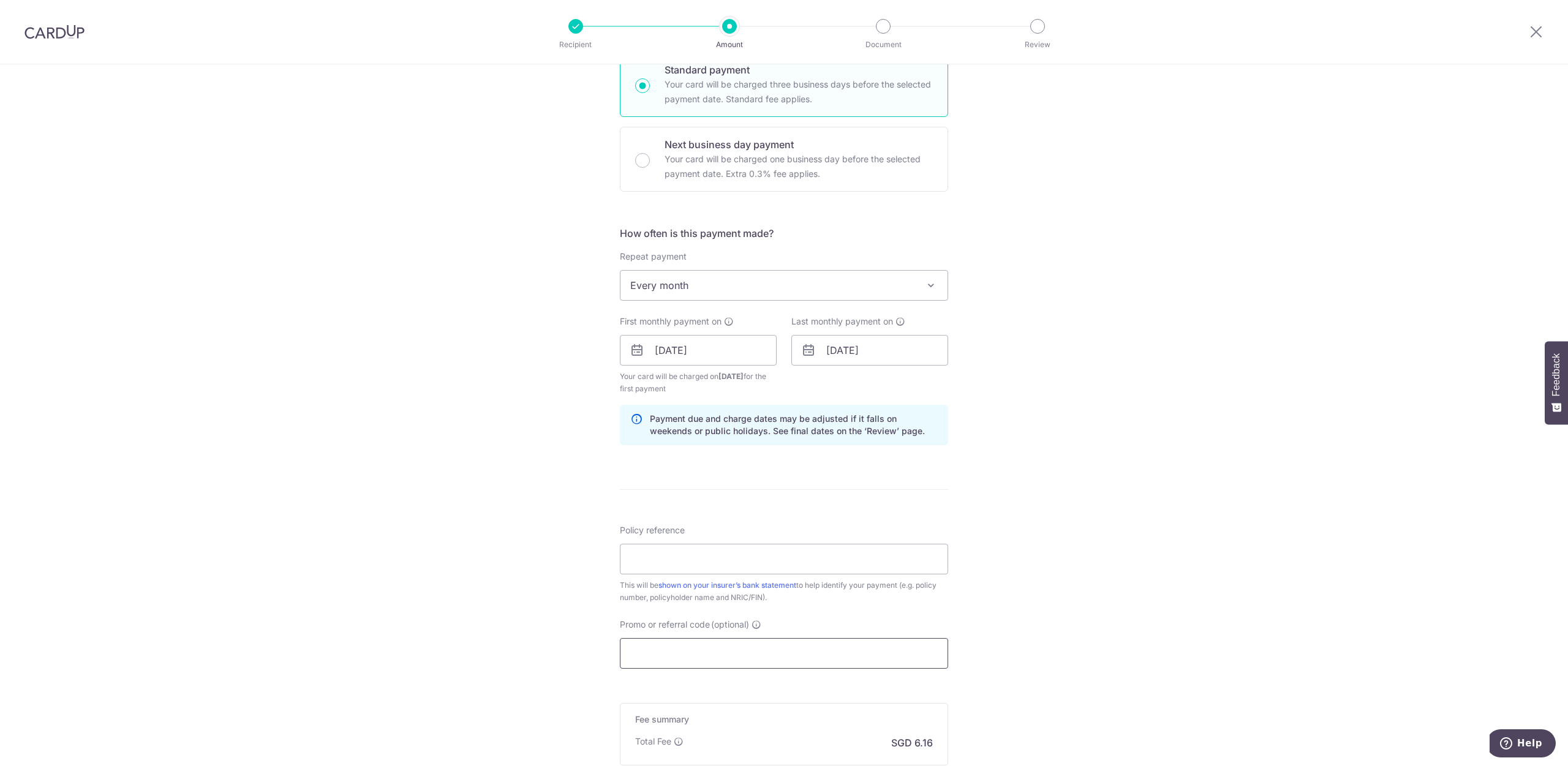
click at [739, 640] on input "Promo or referral code (optional)" at bounding box center [784, 653] width 328 height 30
paste input "REC185"
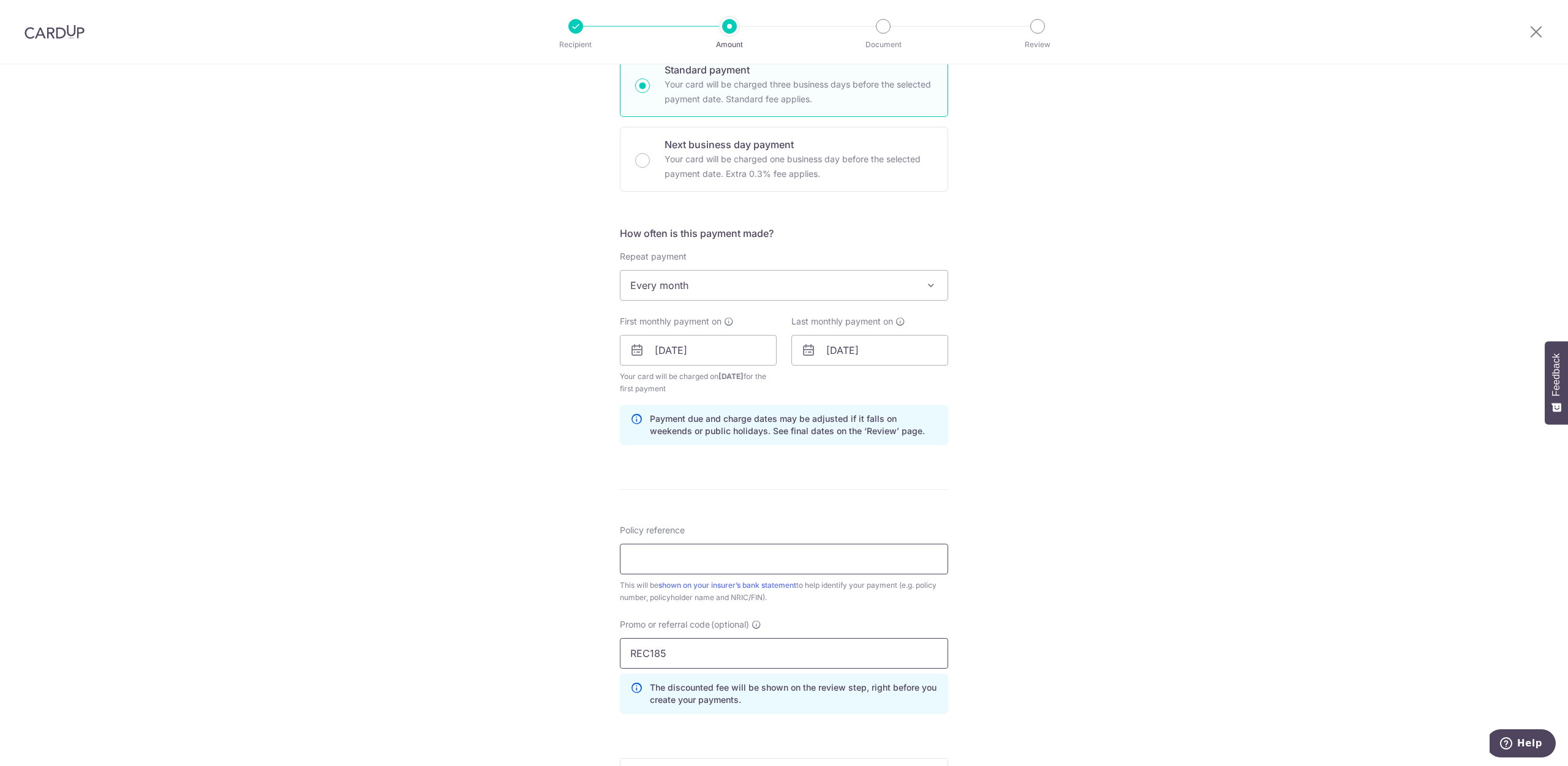
type input "REC185"
click at [701, 564] on input "Policy reference" at bounding box center [784, 558] width 328 height 30
click at [653, 556] on input "Policy reference" at bounding box center [784, 558] width 328 height 30
paste input "L549857031"
type input "L549857031"
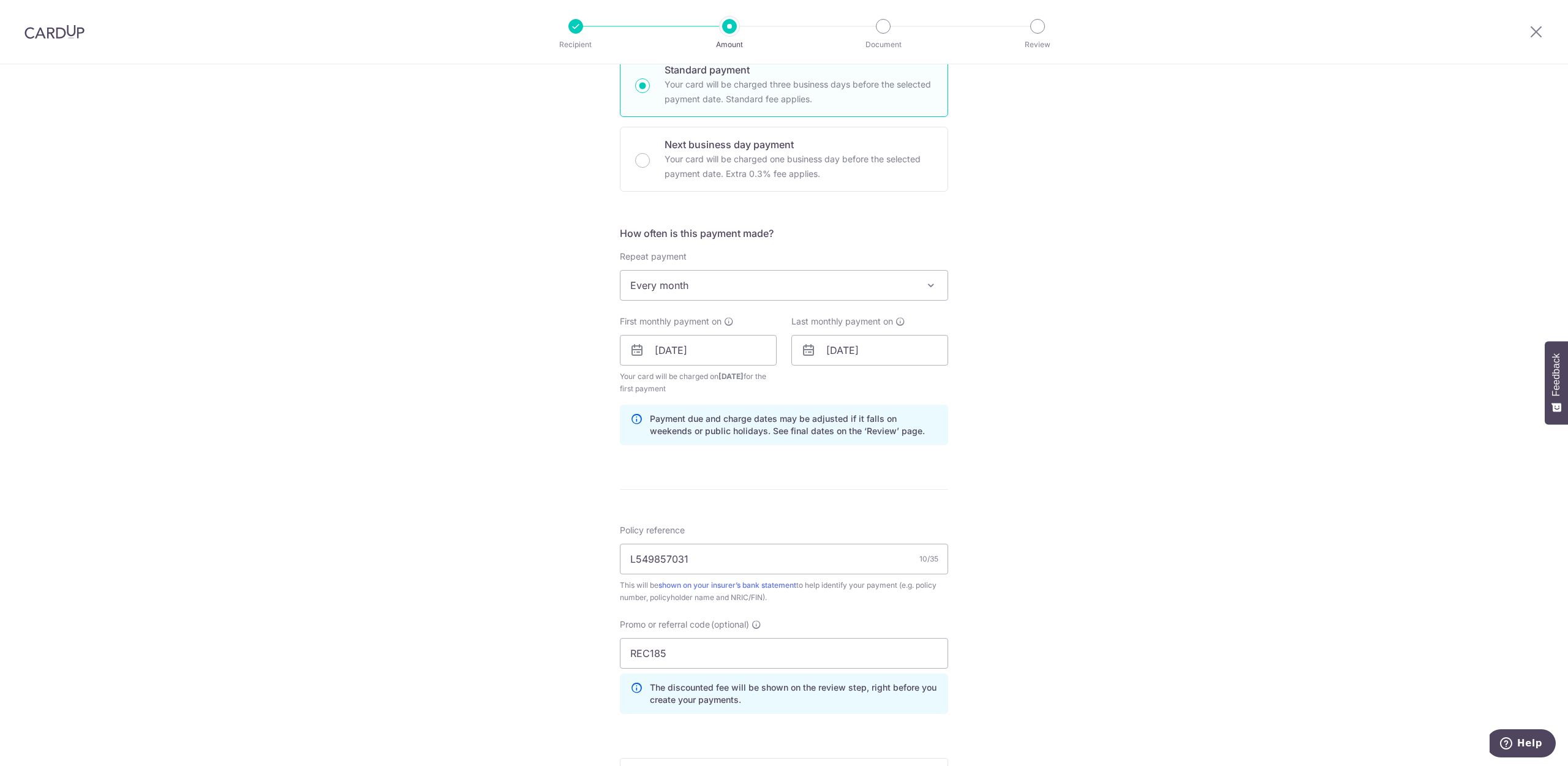
click at [1097, 601] on div "Tell us more about your payment Enter payment amount SGD 236.86 236.86 Select C…" at bounding box center [784, 365] width 1568 height 1225
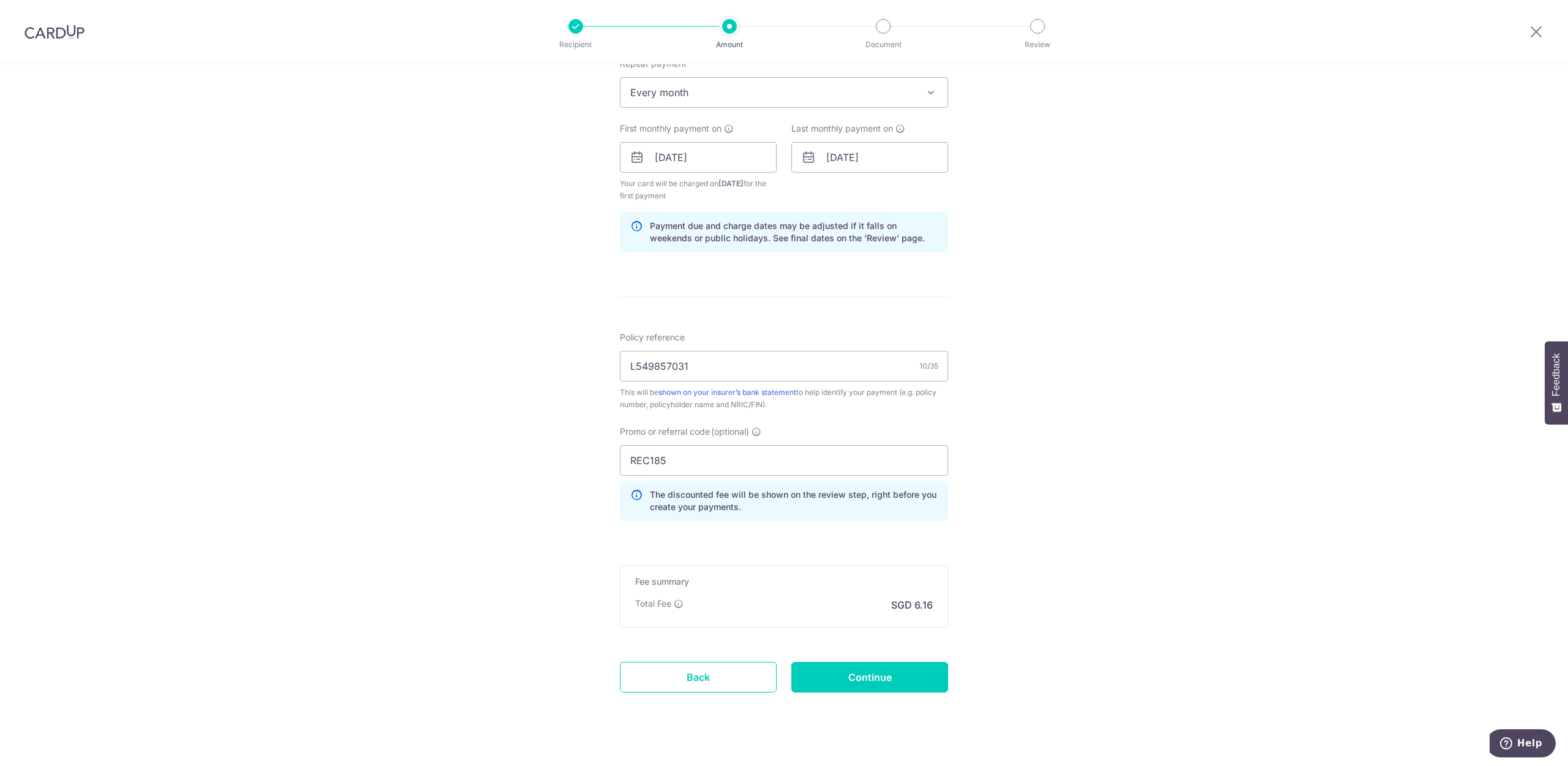
scroll to position [523, 0]
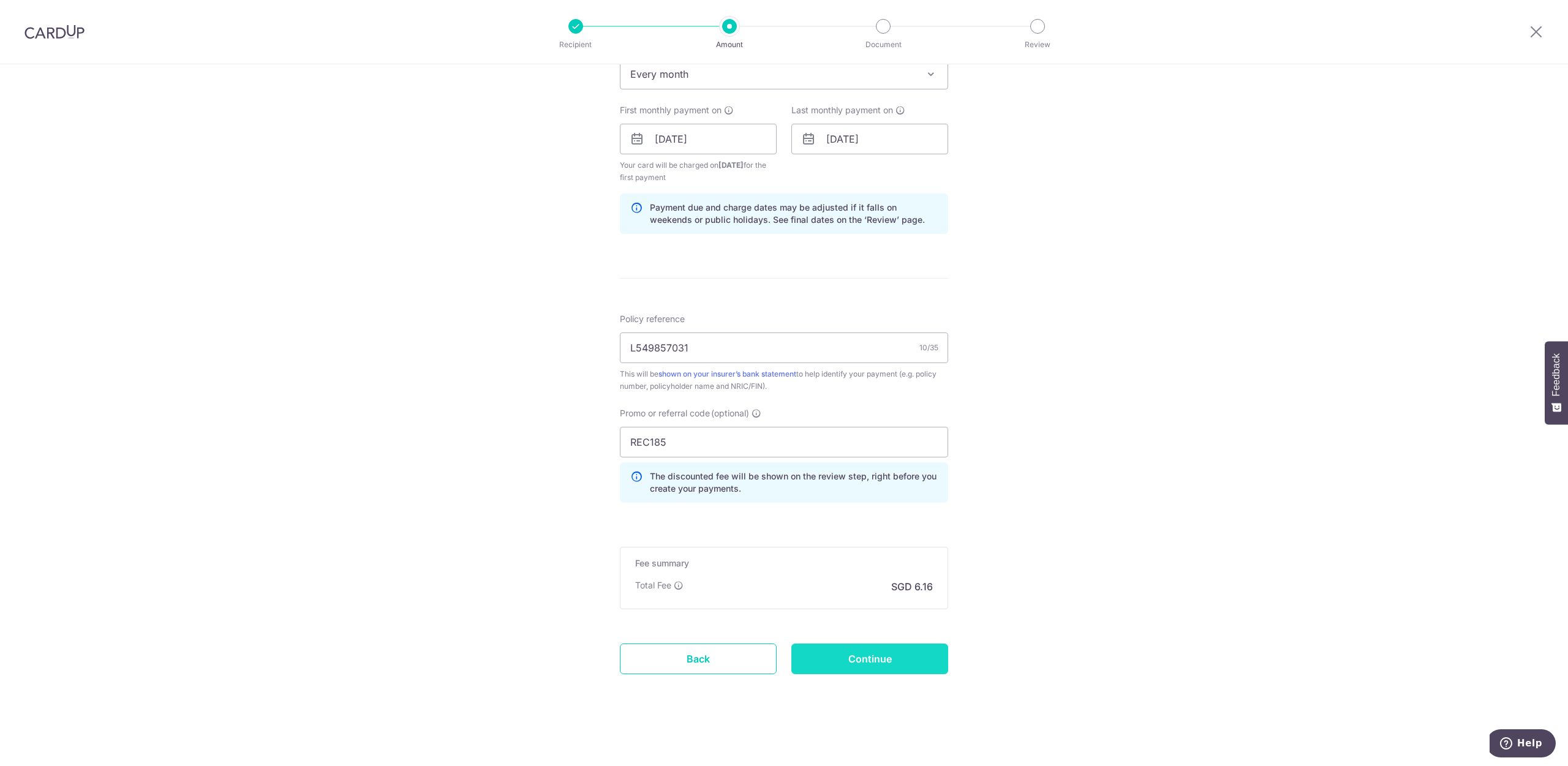
click at [908, 661] on input "Continue" at bounding box center [869, 658] width 157 height 30
type input "Create Schedule"
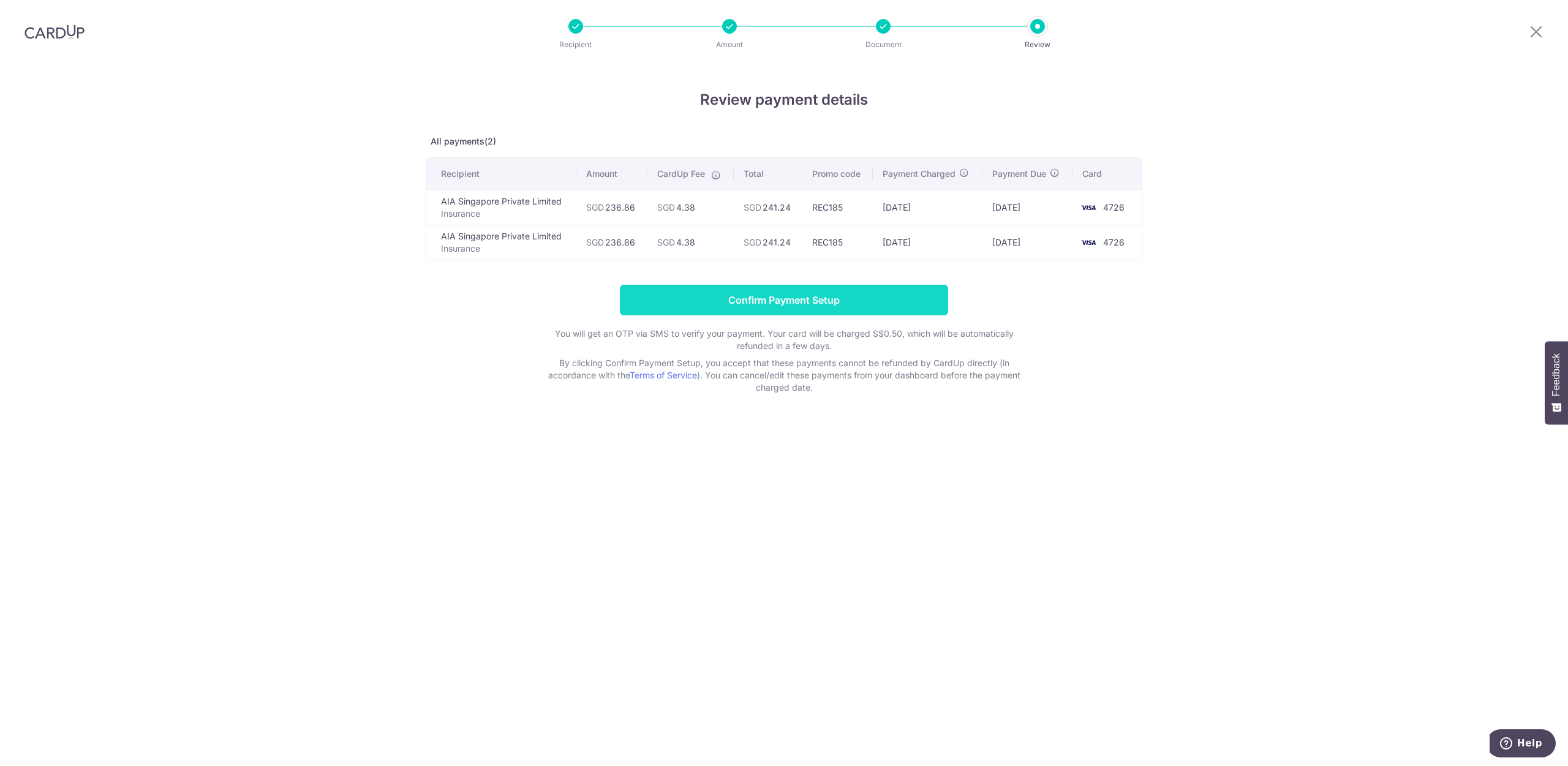
click at [760, 300] on input "Confirm Payment Setup" at bounding box center [784, 300] width 328 height 30
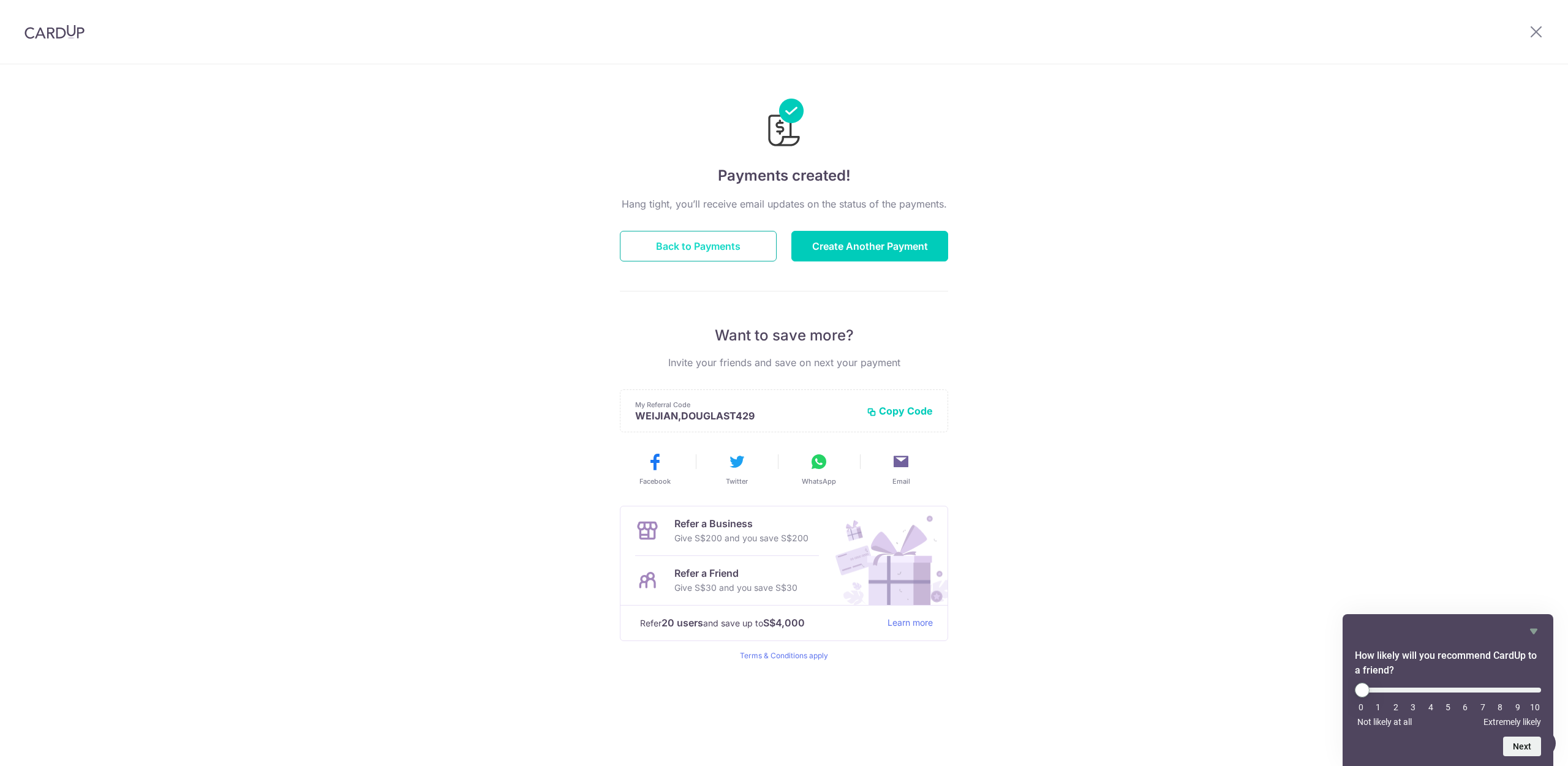
click at [721, 251] on button "Back to Payments" at bounding box center [697, 246] width 157 height 30
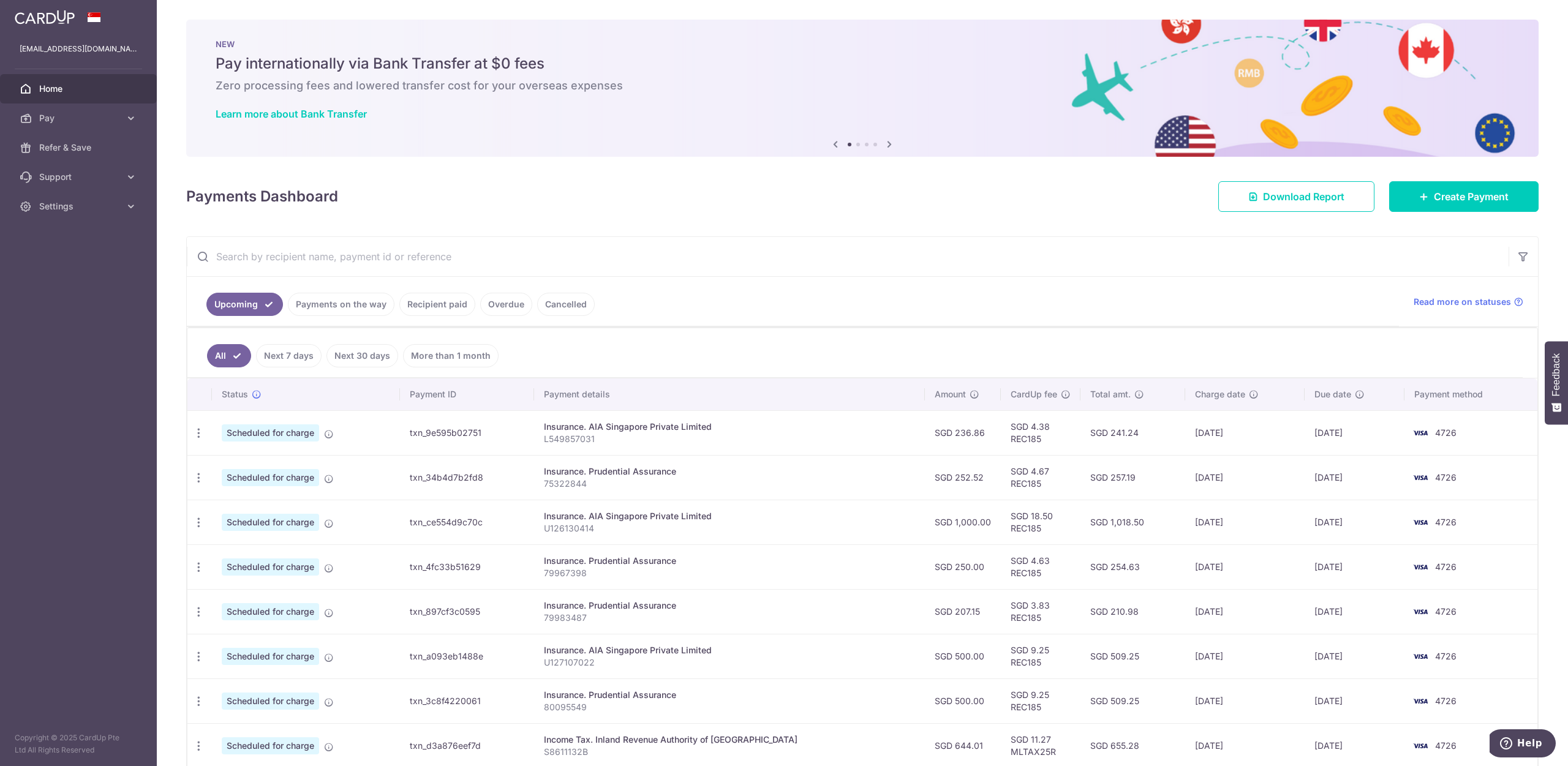
scroll to position [63, 0]
